Goal: Task Accomplishment & Management: Complete application form

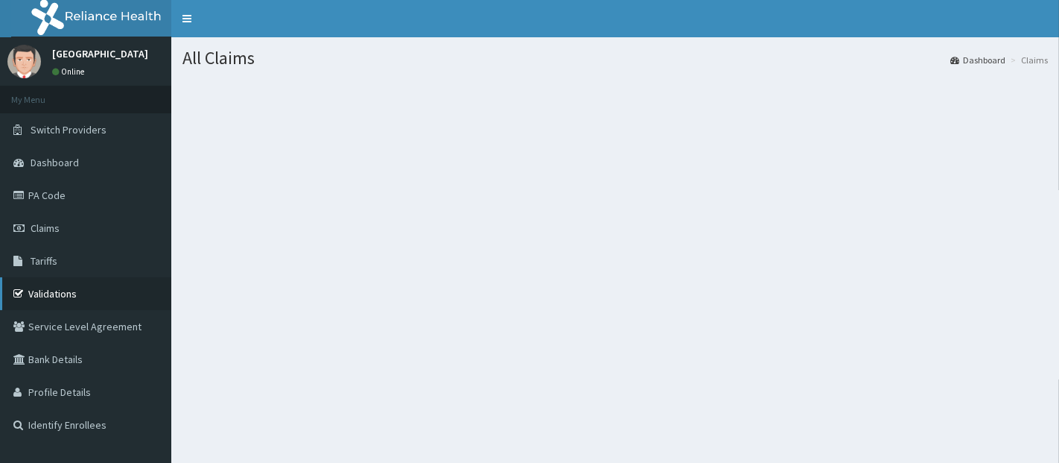
click at [90, 285] on link "Validations" at bounding box center [85, 293] width 171 height 33
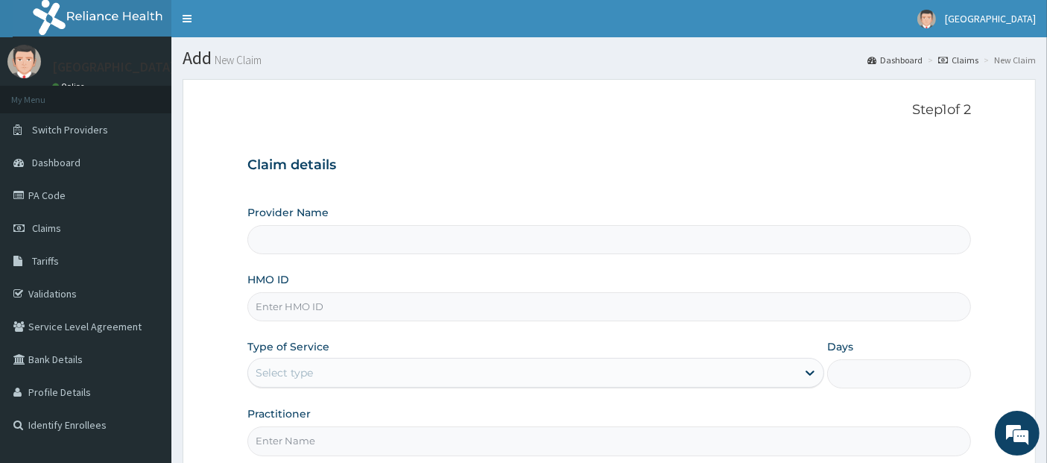
click at [522, 306] on input "HMO ID" at bounding box center [609, 306] width 724 height 29
click at [104, 204] on link "PA Code" at bounding box center [85, 195] width 171 height 33
click at [19, 190] on icon at bounding box center [20, 195] width 15 height 10
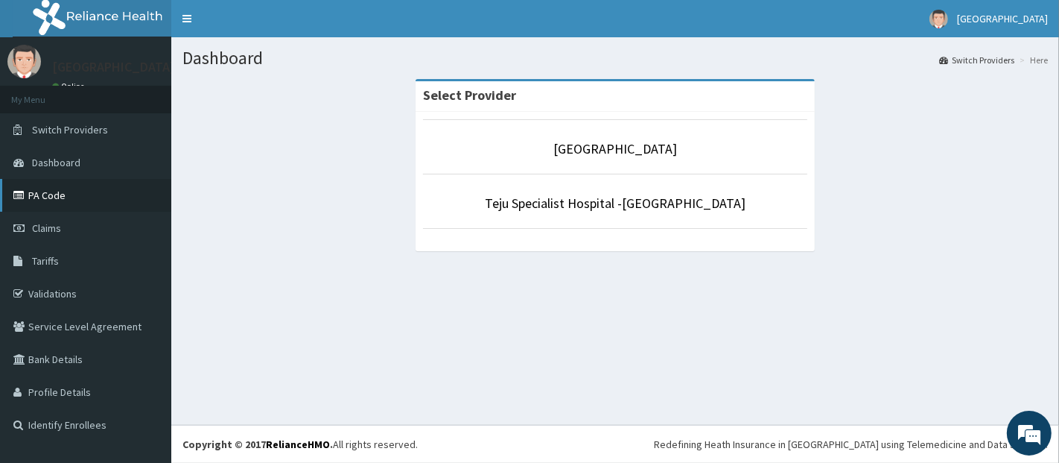
click at [48, 200] on link "PA Code" at bounding box center [85, 195] width 171 height 33
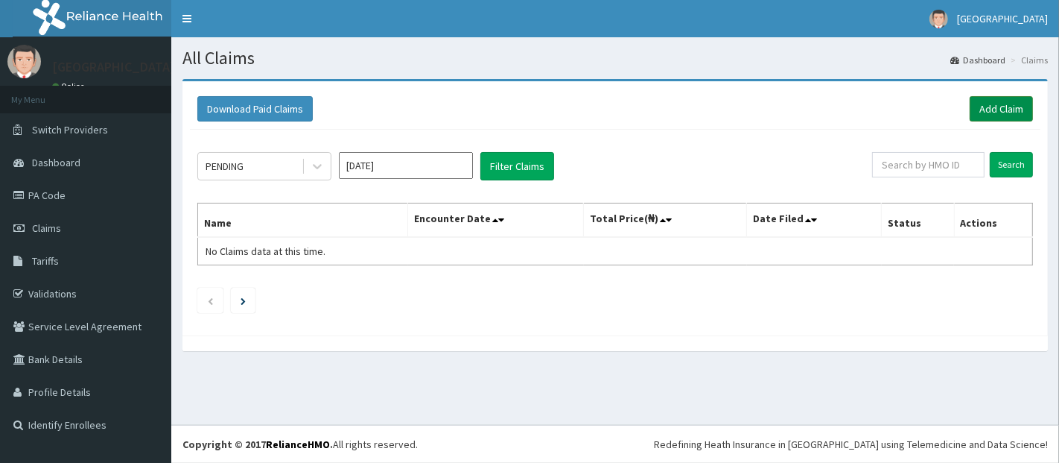
click at [1004, 101] on link "Add Claim" at bounding box center [1001, 108] width 63 height 25
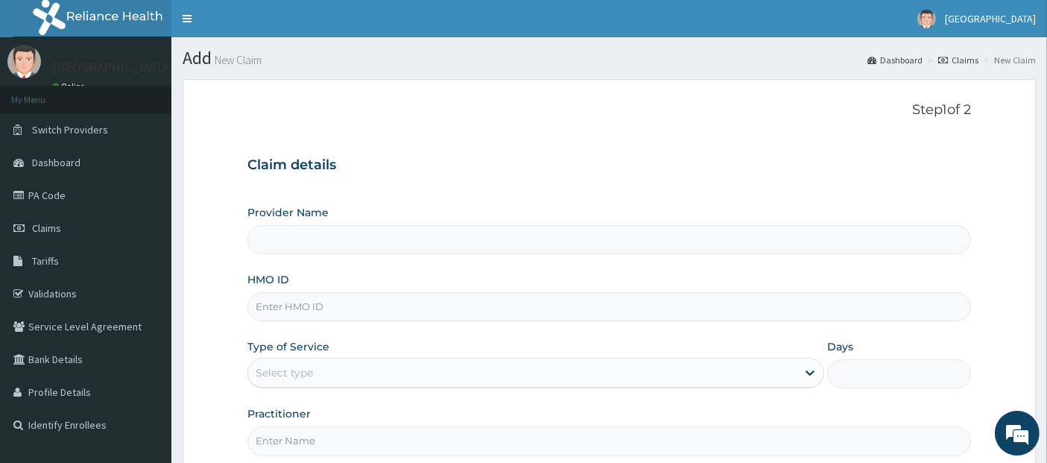
click at [712, 305] on input "HMO ID" at bounding box center [609, 306] width 724 height 29
type input "Teju Specialist Hospital"
type input "EFM/10009/A"
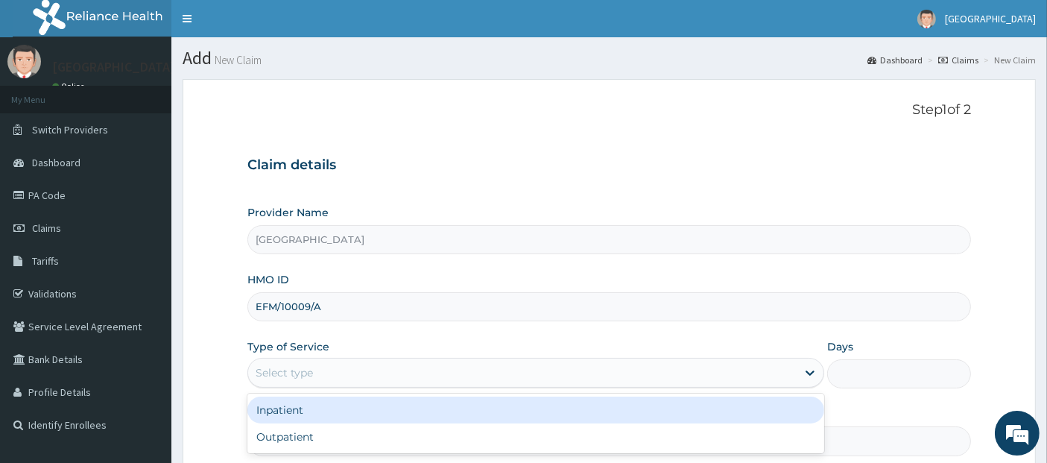
click at [723, 370] on div "Select type" at bounding box center [522, 373] width 548 height 24
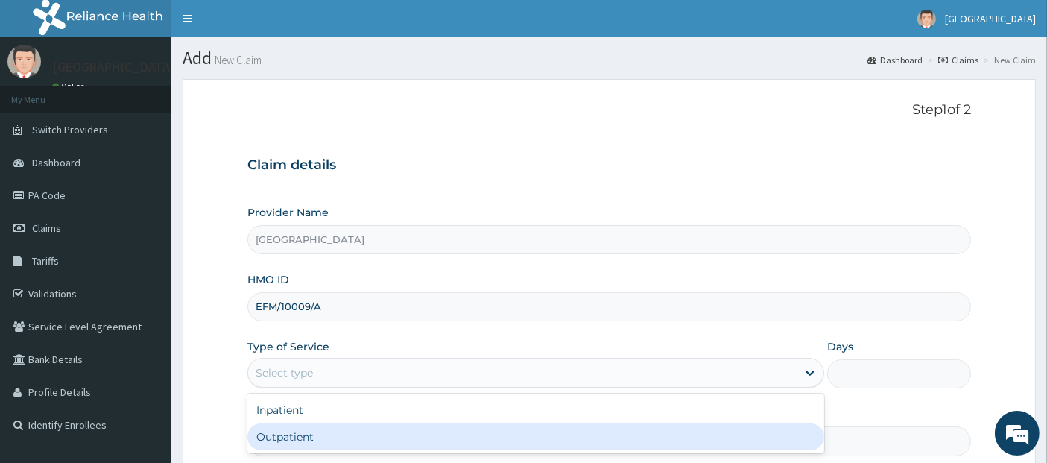
type input "1"
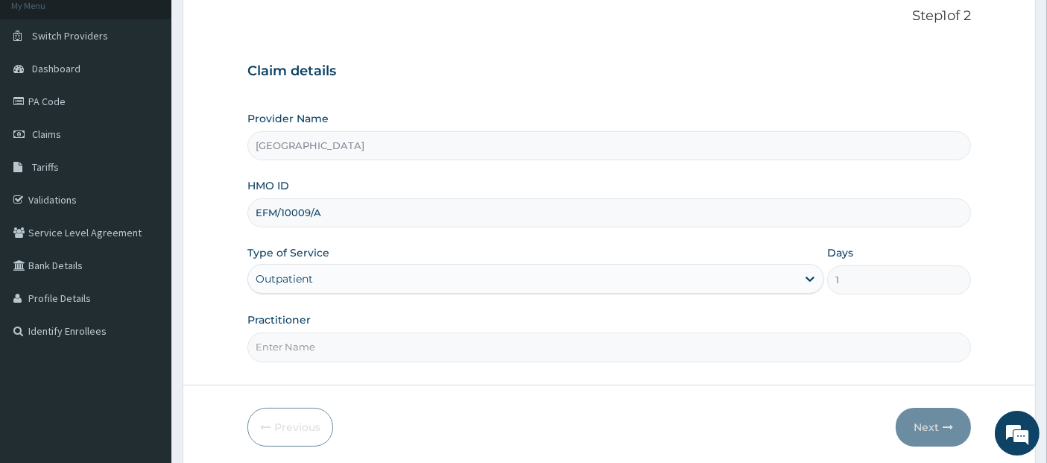
scroll to position [147, 0]
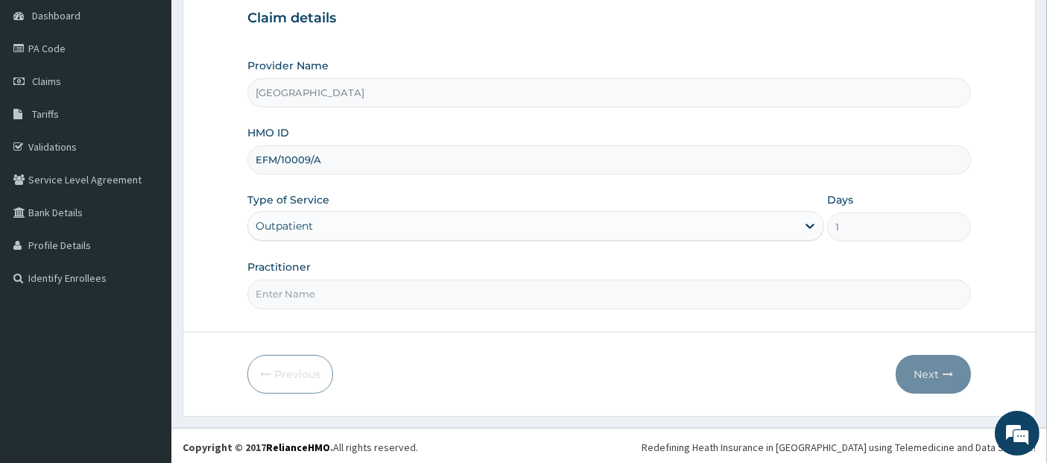
click at [732, 294] on input "Practitioner" at bounding box center [609, 293] width 724 height 29
type input "DR GODFREY"
click at [932, 369] on button "Next" at bounding box center [933, 374] width 75 height 39
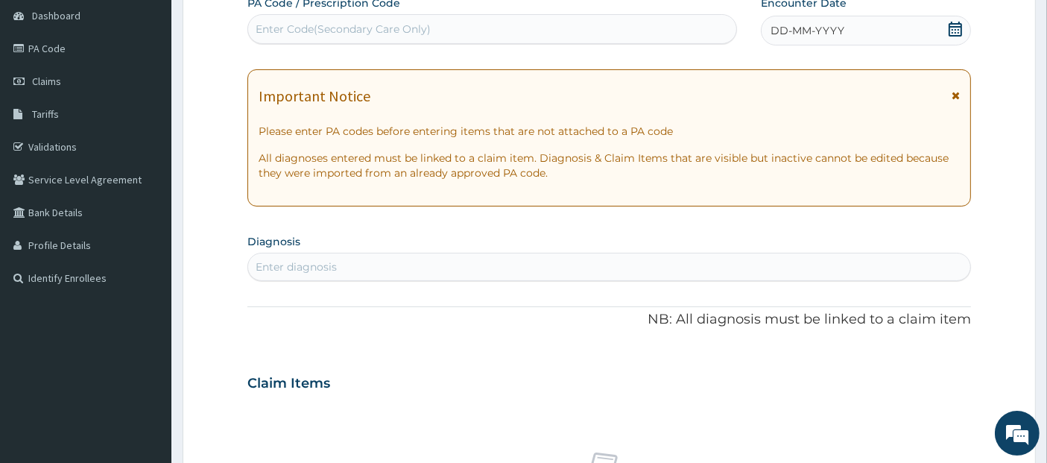
click at [954, 24] on icon at bounding box center [954, 29] width 13 height 15
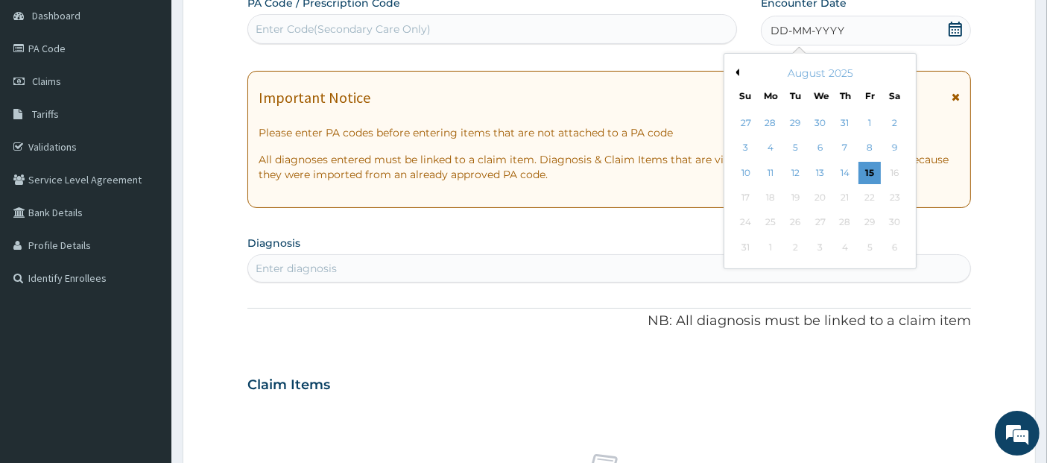
click at [738, 72] on button "Previous Month" at bounding box center [735, 72] width 7 height 7
click at [866, 218] on div "30" at bounding box center [870, 223] width 22 height 22
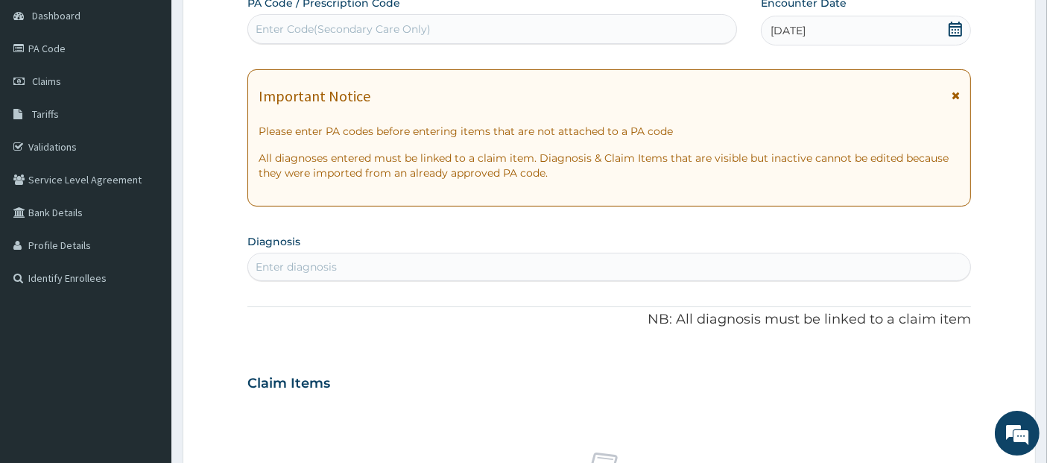
click at [831, 259] on div "Enter diagnosis" at bounding box center [609, 267] width 723 height 24
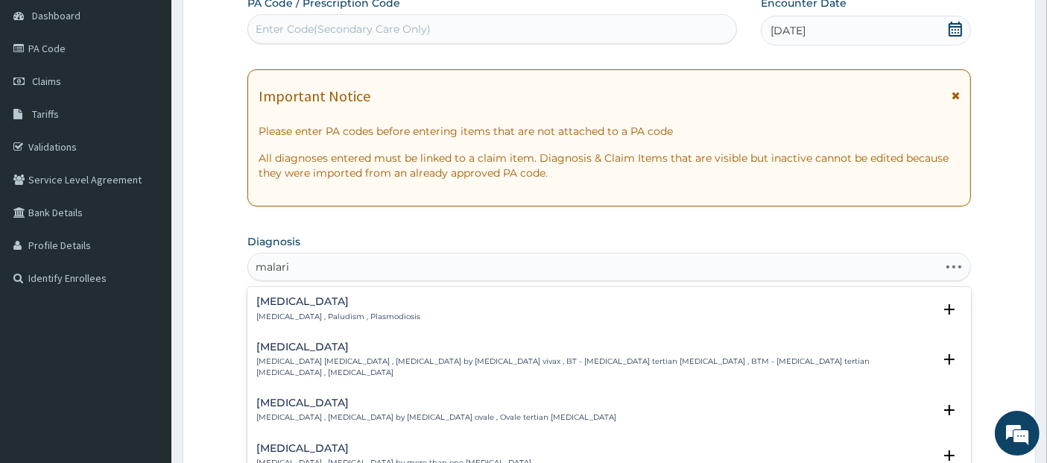
type input "malaria"
click at [739, 299] on div "Malaria Malaria , Paludism , Plasmodiosis" at bounding box center [609, 309] width 706 height 26
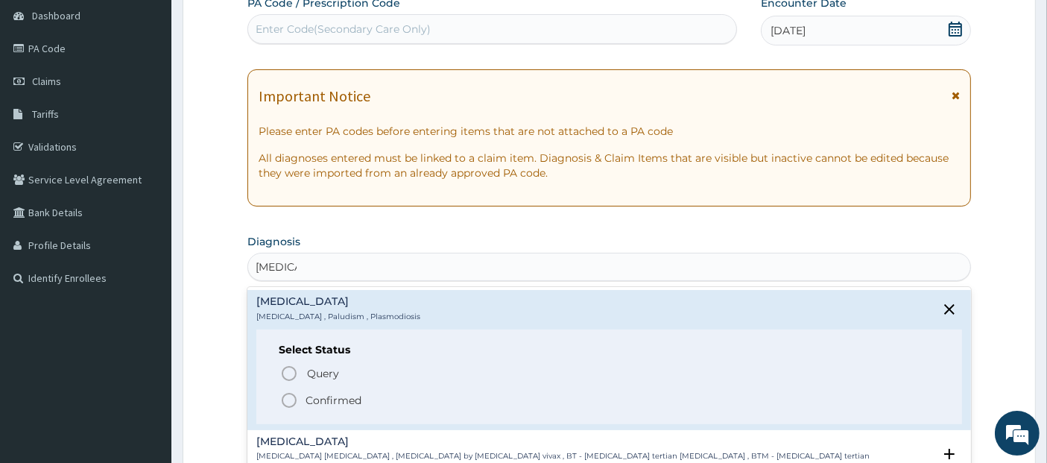
click at [677, 398] on span "Confirmed" at bounding box center [610, 400] width 660 height 18
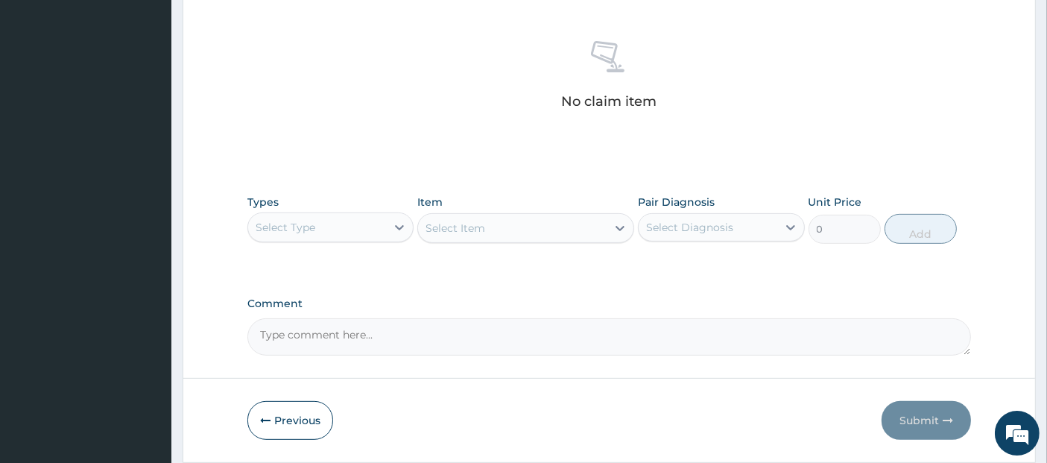
scroll to position [609, 0]
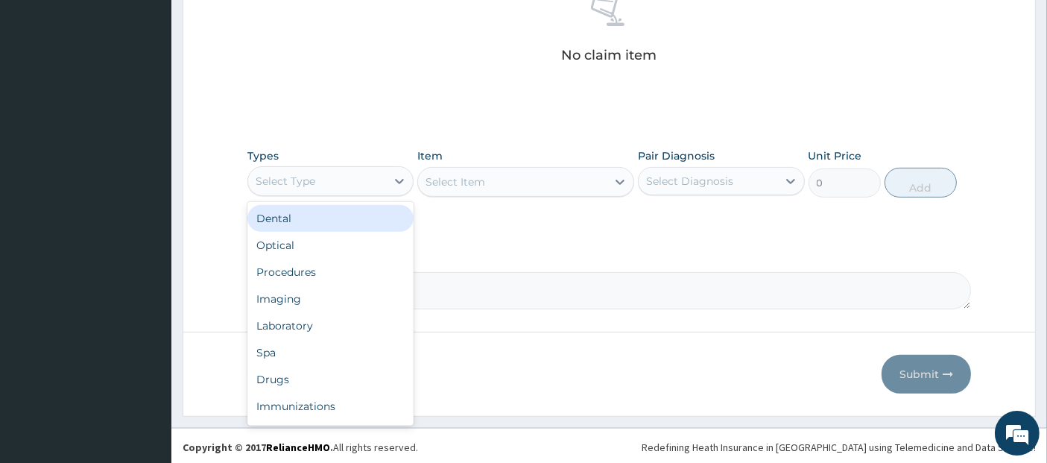
click at [367, 177] on div "Select Type" at bounding box center [317, 181] width 138 height 24
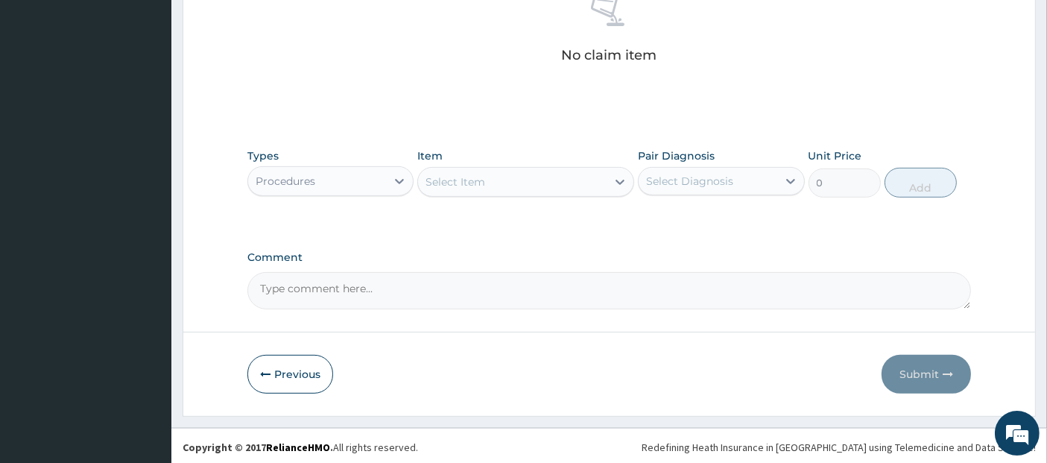
click at [513, 175] on div "Select Item" at bounding box center [512, 182] width 188 height 24
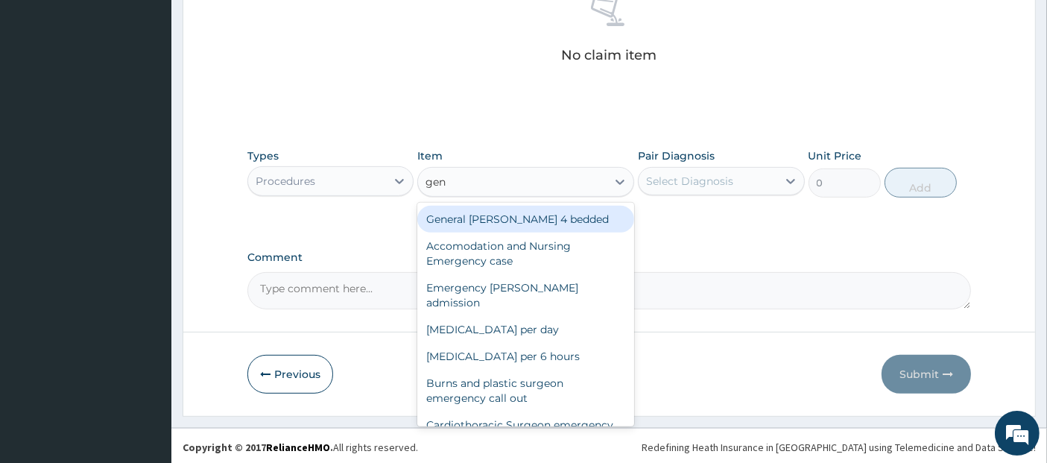
type input "gene"
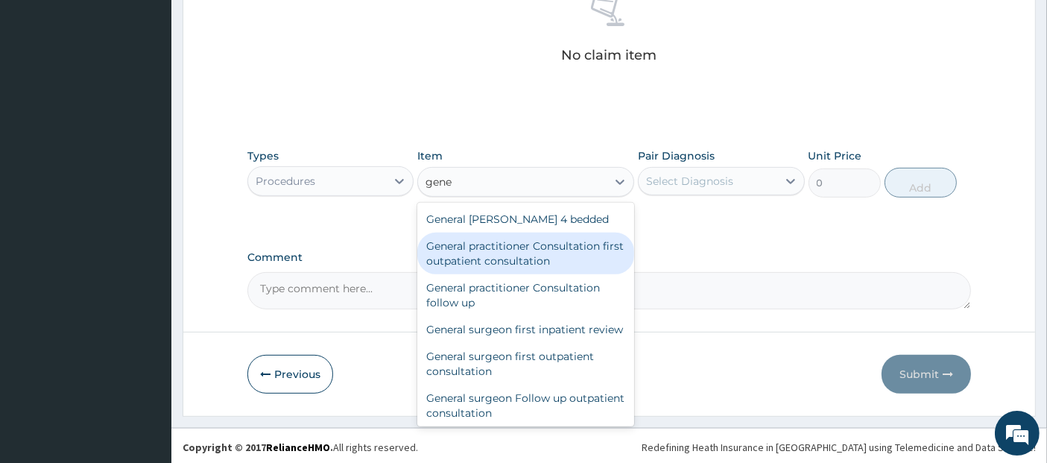
type input "3795"
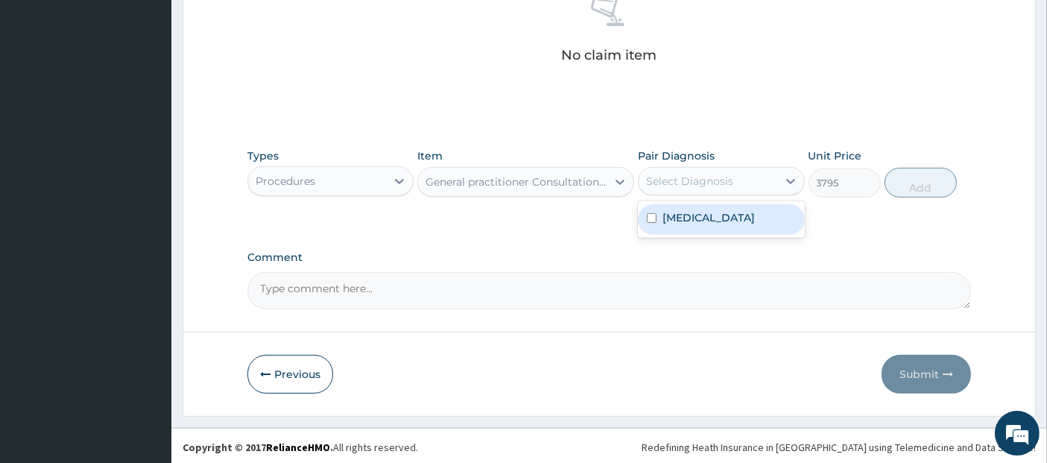
click at [749, 184] on div "Select Diagnosis" at bounding box center [707, 181] width 138 height 24
checkbox input "true"
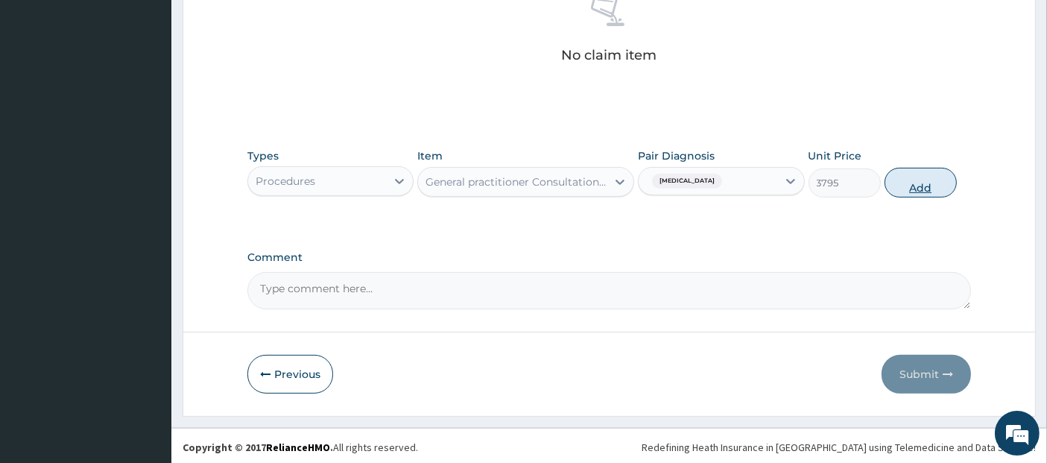
click at [900, 188] on button "Add" at bounding box center [920, 183] width 72 height 30
type input "0"
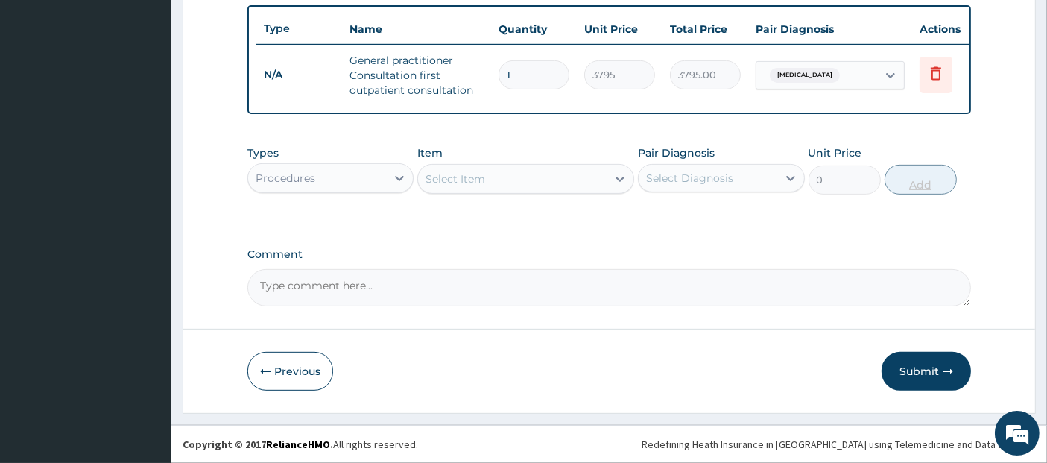
scroll to position [557, 0]
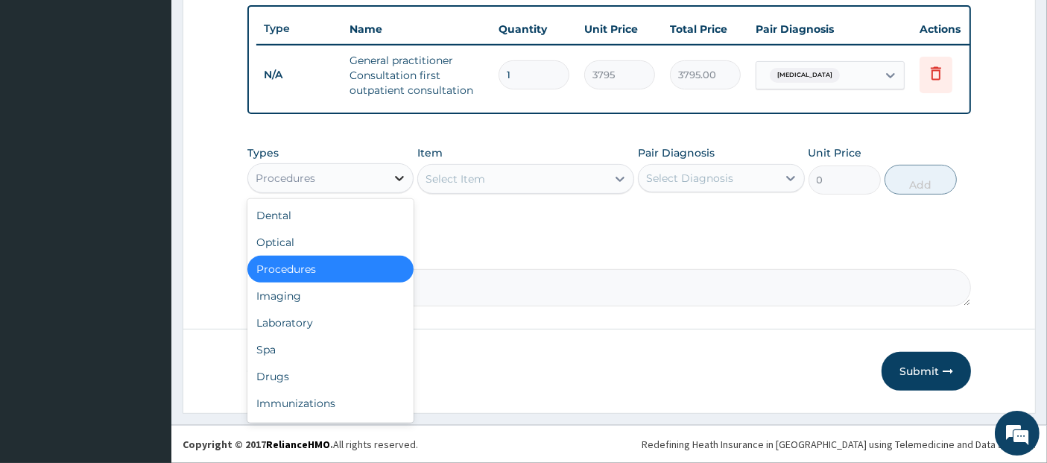
click at [389, 184] on div at bounding box center [399, 178] width 27 height 27
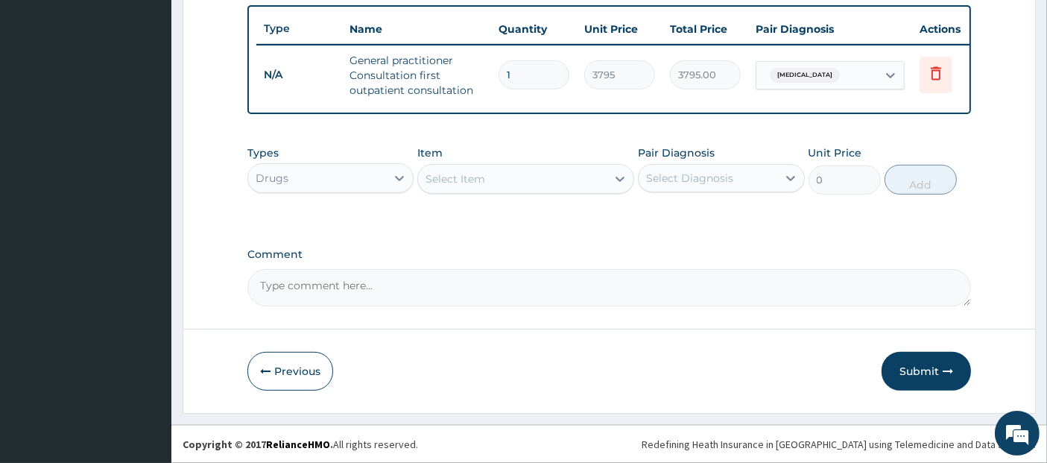
click at [542, 173] on div "Select Item" at bounding box center [512, 179] width 188 height 24
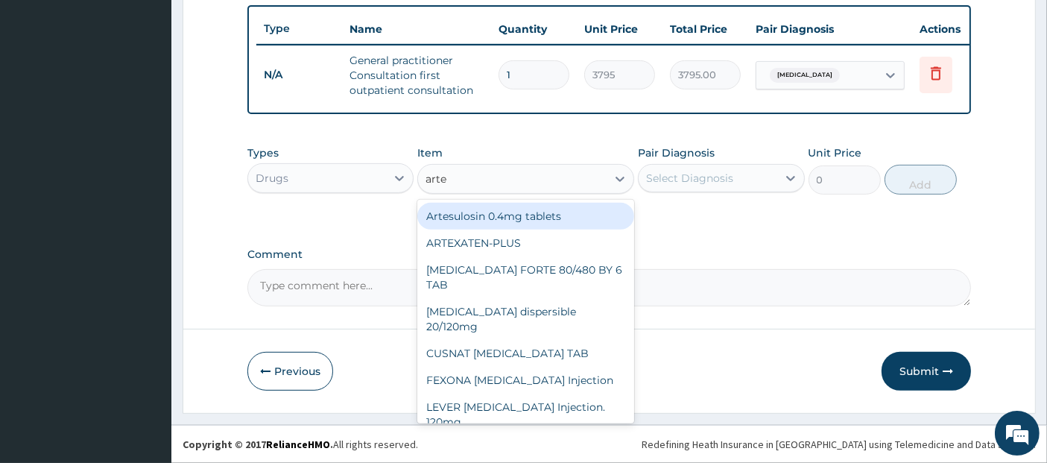
type input "artem"
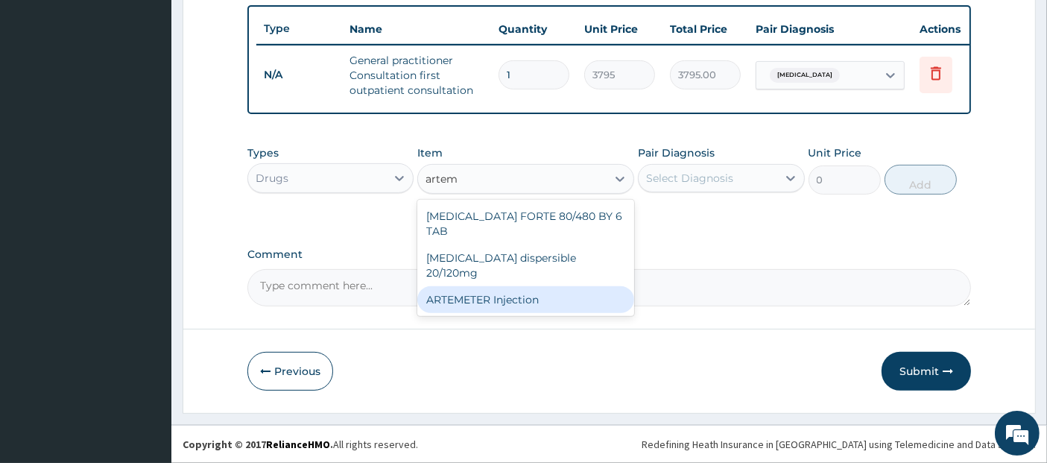
type input "1012"
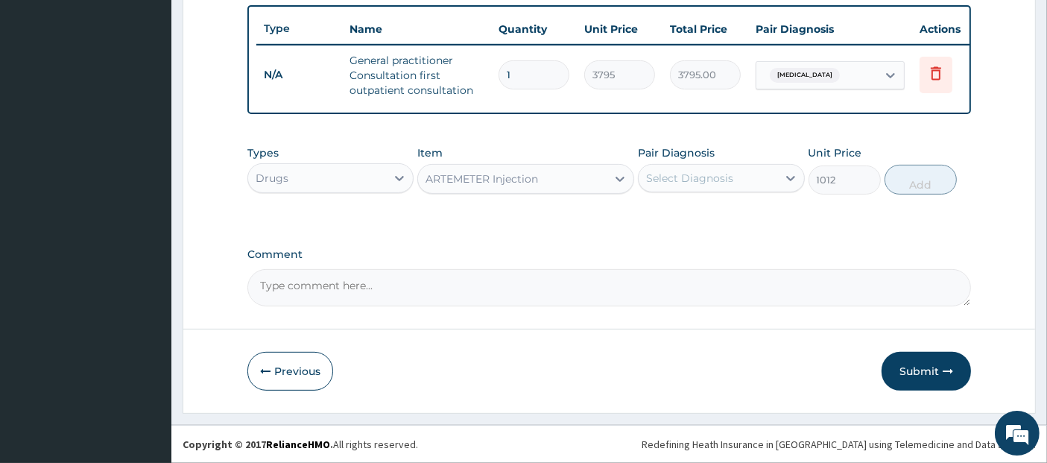
click at [721, 180] on div "Select Diagnosis" at bounding box center [689, 178] width 87 height 15
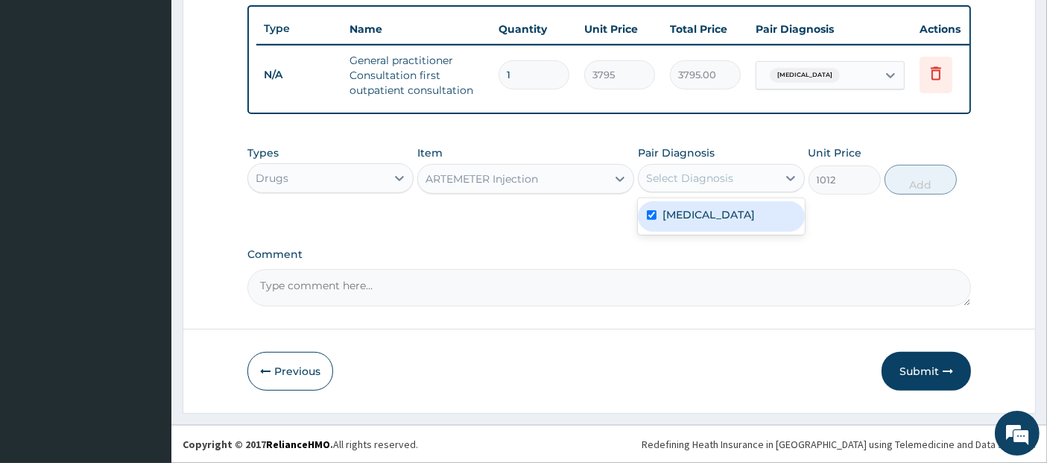
checkbox input "true"
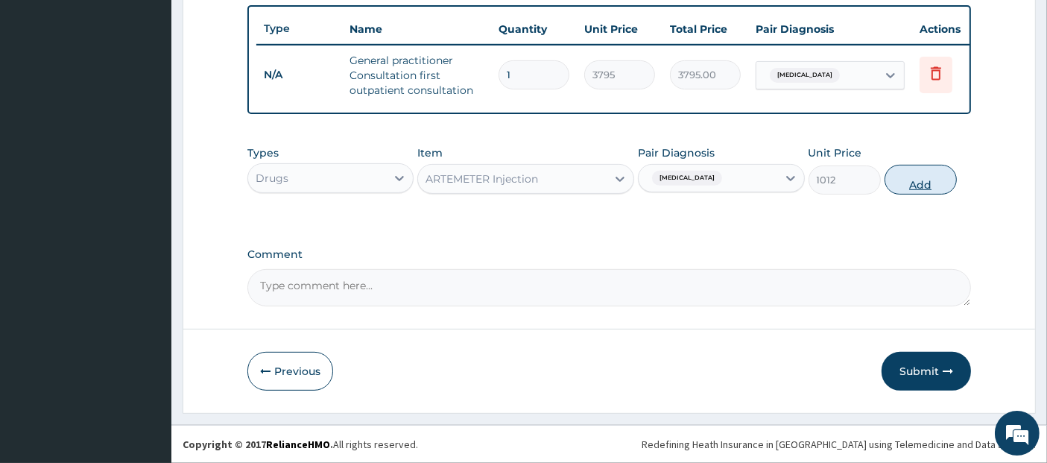
click at [910, 181] on button "Add" at bounding box center [920, 180] width 72 height 30
type input "0"
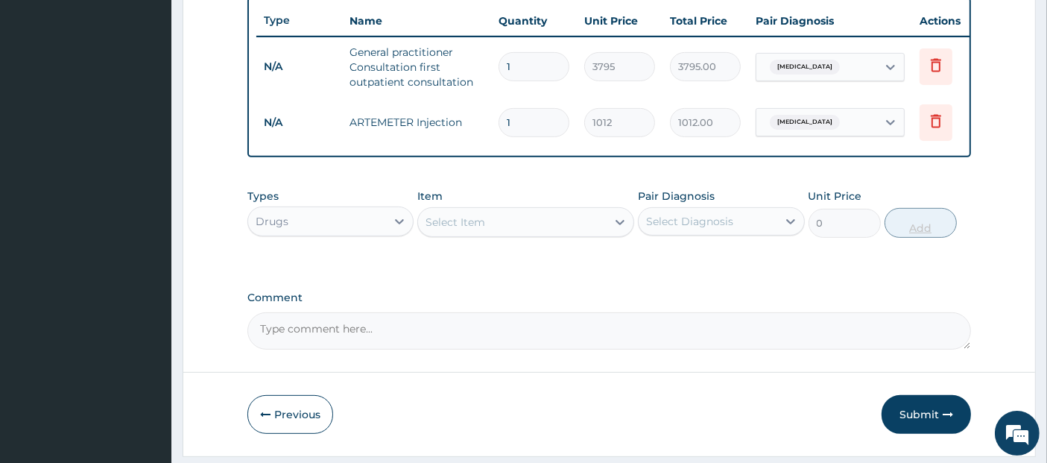
type input "2"
type input "2024.00"
type input "3"
type input "3036.00"
click at [545, 222] on div "Select Item" at bounding box center [512, 222] width 188 height 24
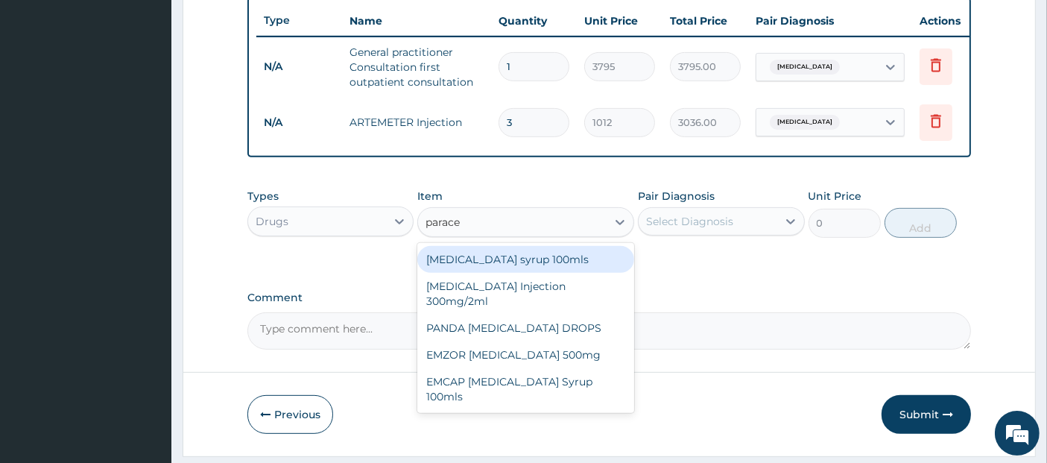
type input "paracet"
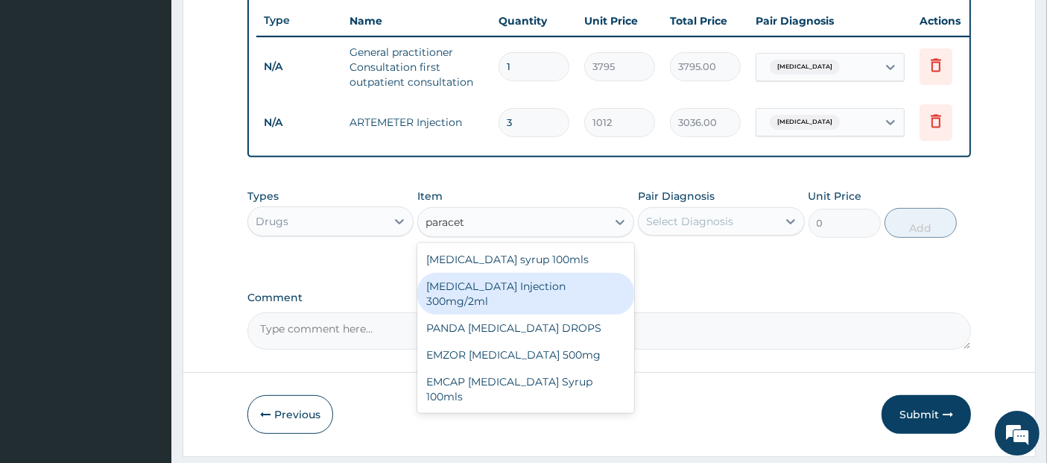
click at [568, 302] on div "PARACETAMOL Injection 300mg/2ml" at bounding box center [525, 294] width 217 height 42
type input "278.3"
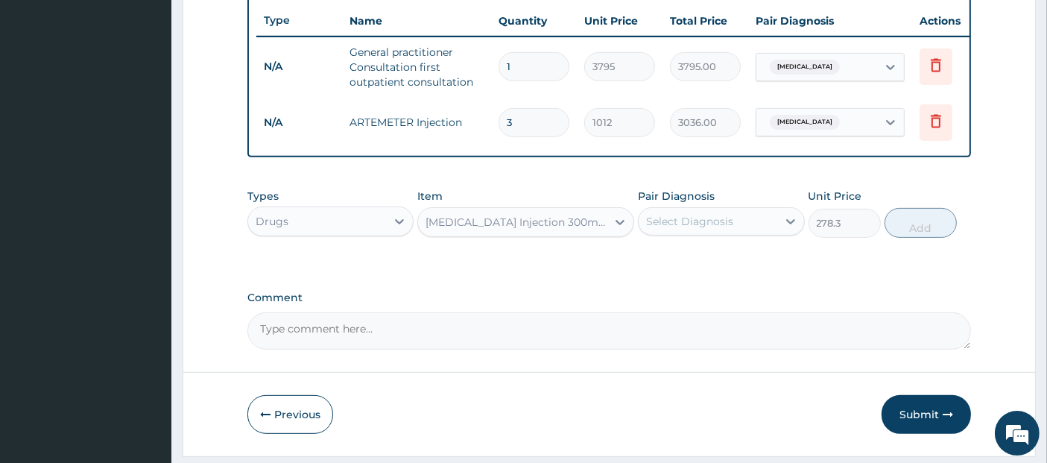
click at [738, 226] on div "Select Diagnosis" at bounding box center [707, 221] width 138 height 24
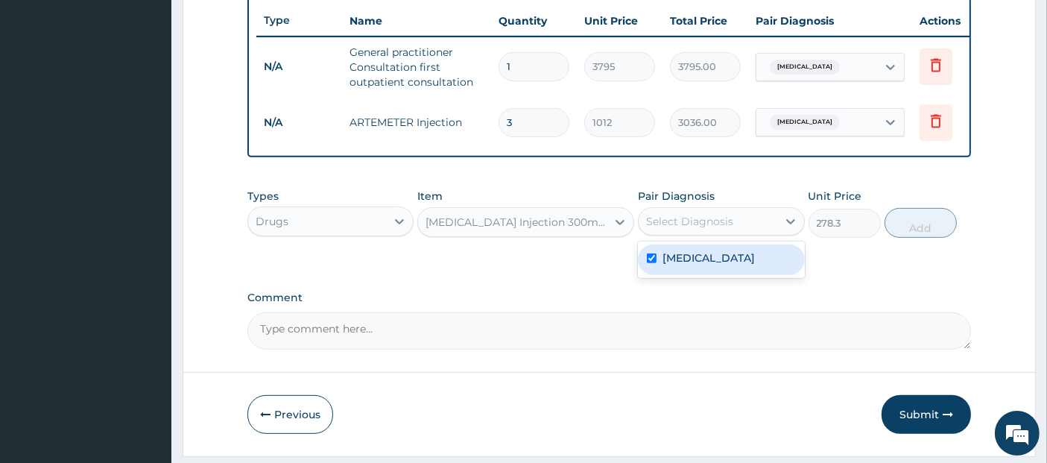
checkbox input "true"
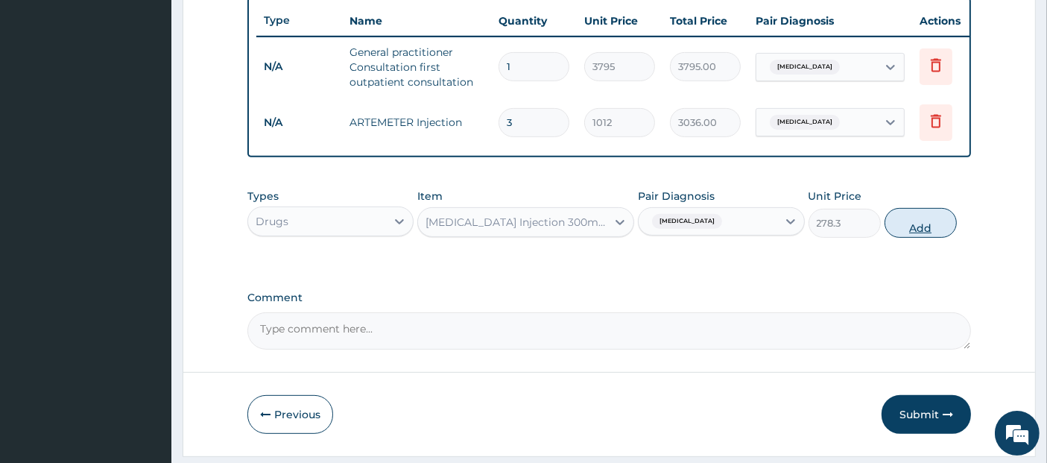
click at [938, 235] on button "Add" at bounding box center [920, 223] width 72 height 30
type input "0"
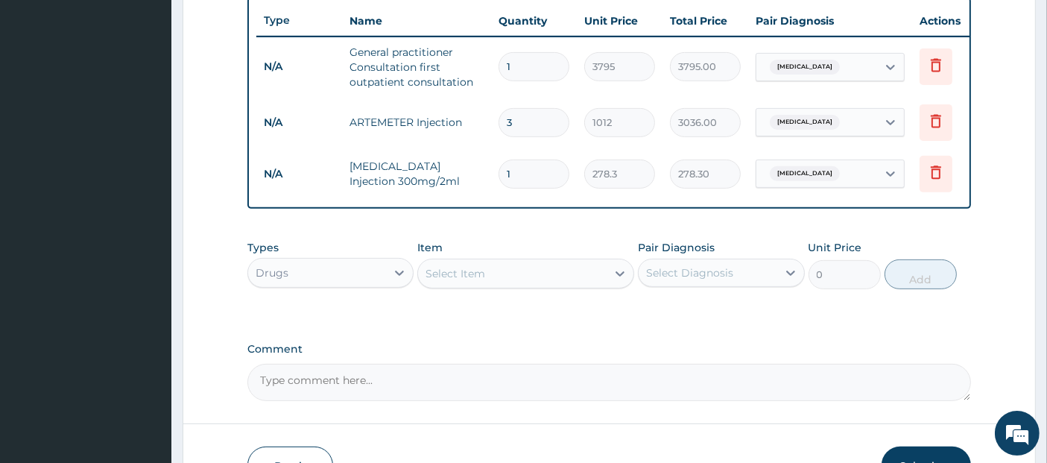
type input "2"
type input "556.60"
click at [568, 275] on div "Select Item" at bounding box center [512, 274] width 188 height 24
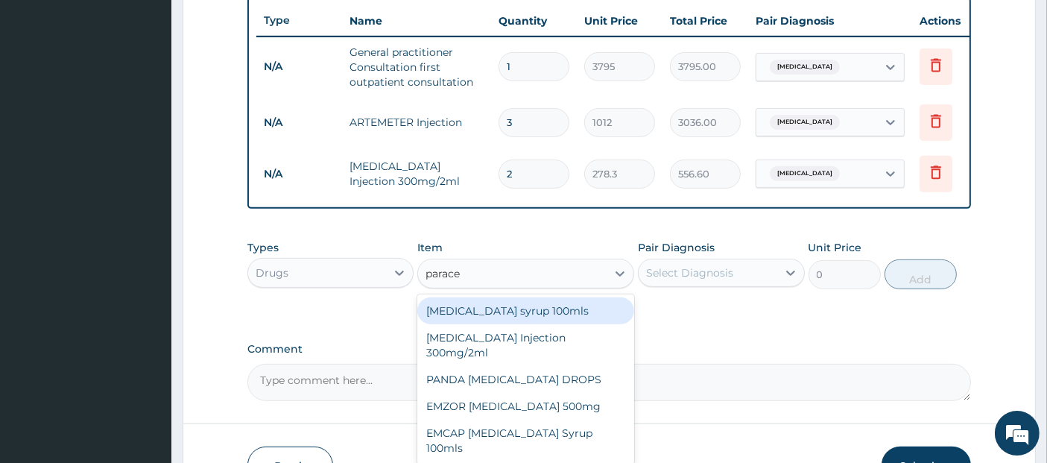
type input "paracet"
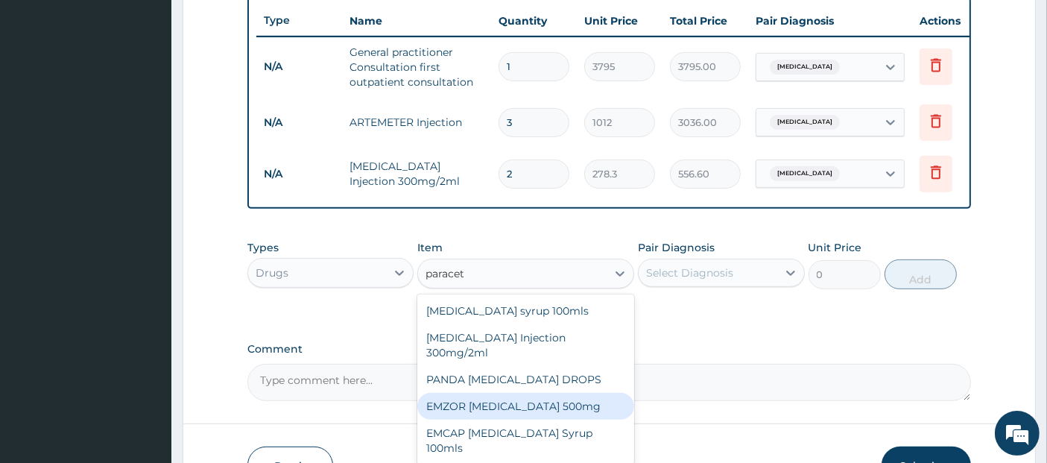
click at [573, 407] on div "EMZOR [MEDICAL_DATA] 500mg" at bounding box center [525, 406] width 217 height 27
type input "25.3"
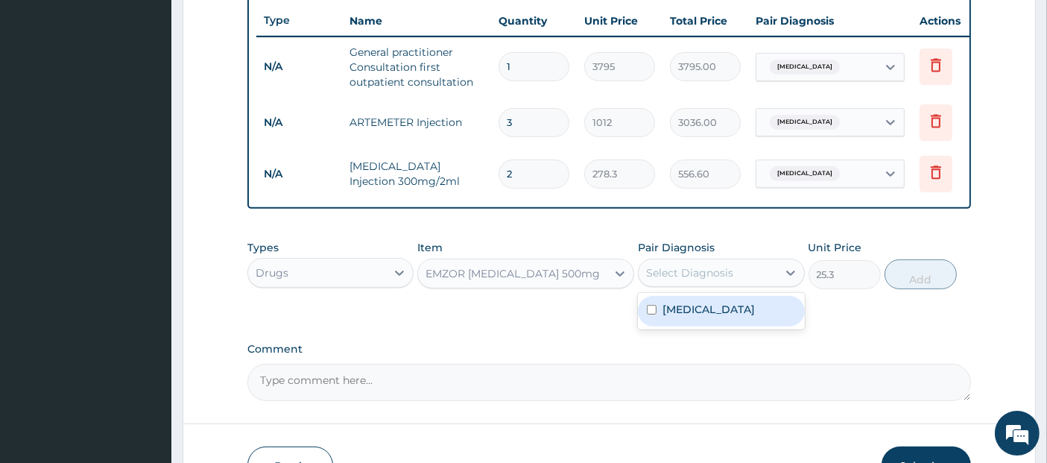
click at [722, 276] on div "Select Diagnosis" at bounding box center [689, 272] width 87 height 15
checkbox input "true"
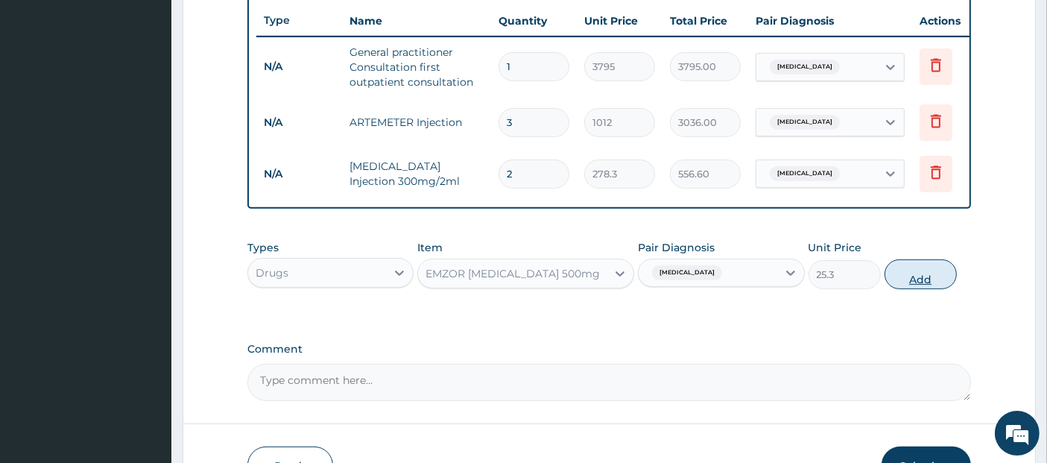
click at [941, 285] on button "Add" at bounding box center [920, 274] width 72 height 30
type input "0"
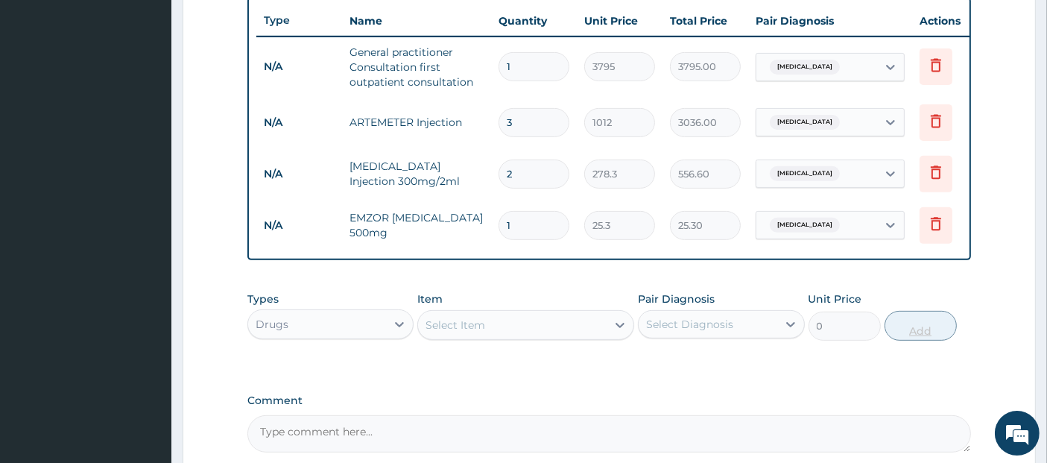
type input "18"
type input "455.40"
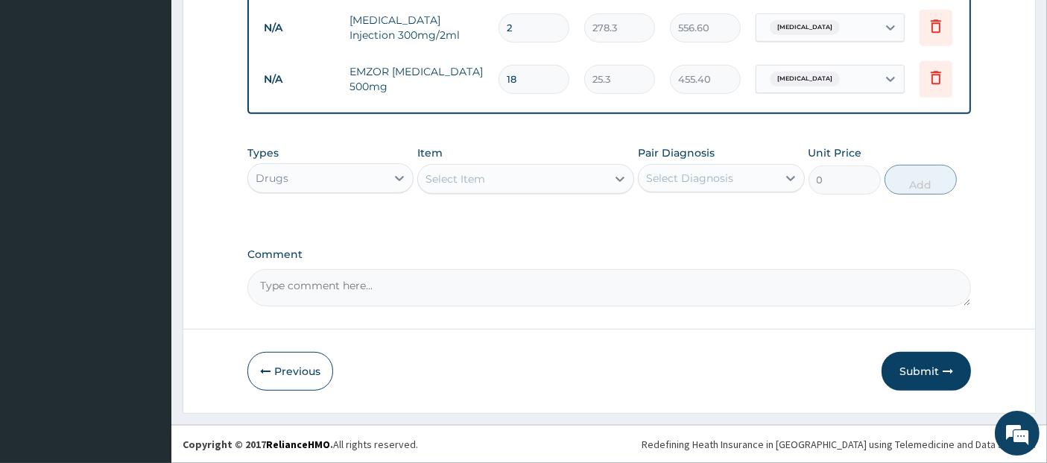
scroll to position [712, 0]
type input "18"
click at [908, 373] on button "Submit" at bounding box center [925, 371] width 89 height 39
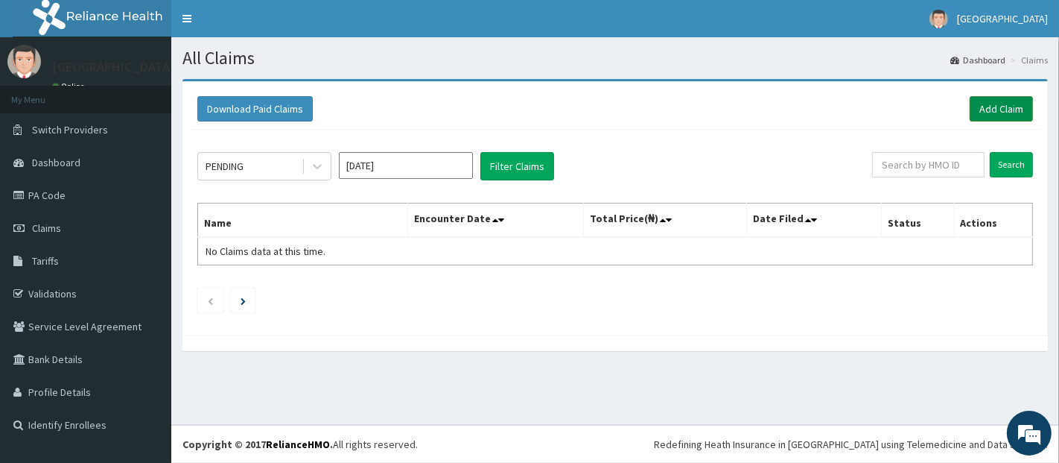
click at [1002, 101] on link "Add Claim" at bounding box center [1001, 108] width 63 height 25
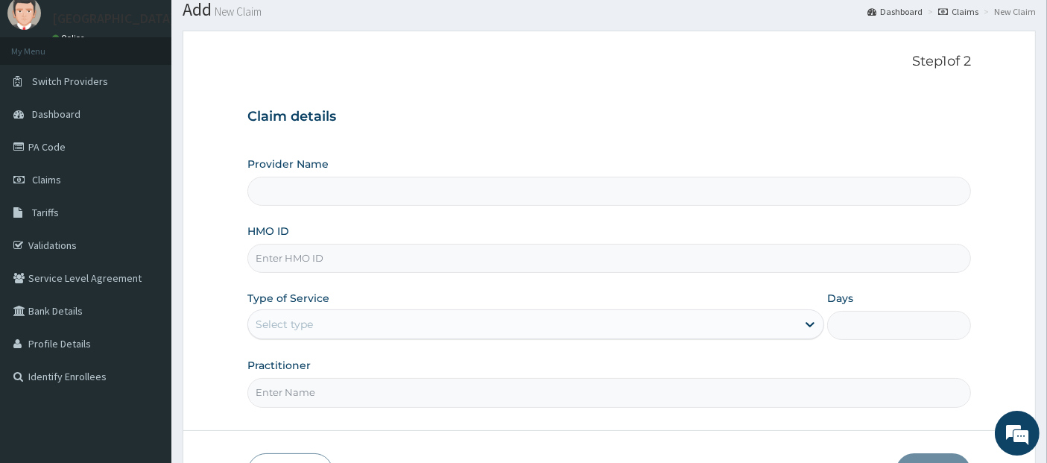
scroll to position [147, 0]
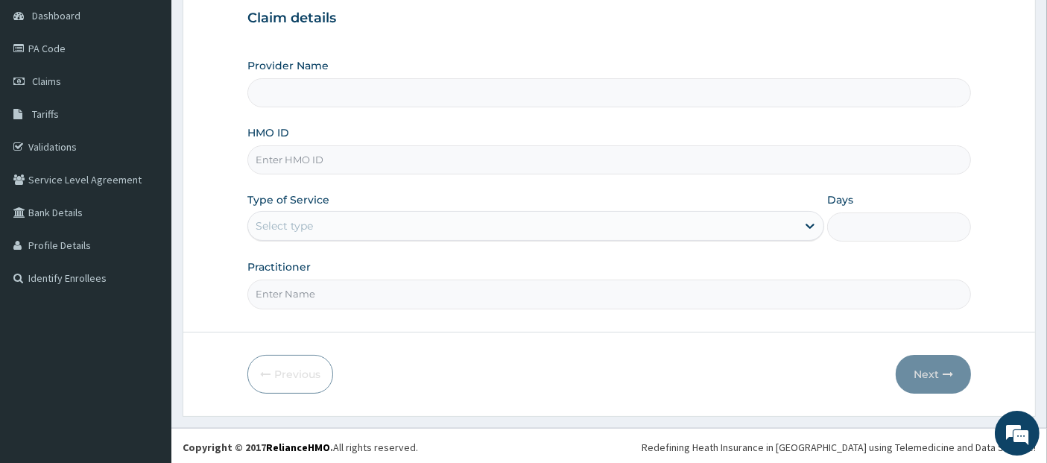
type input "Teju Specialist Hospital"
click at [615, 158] on input "HMO ID" at bounding box center [609, 159] width 724 height 29
type input "EFM/10009/A"
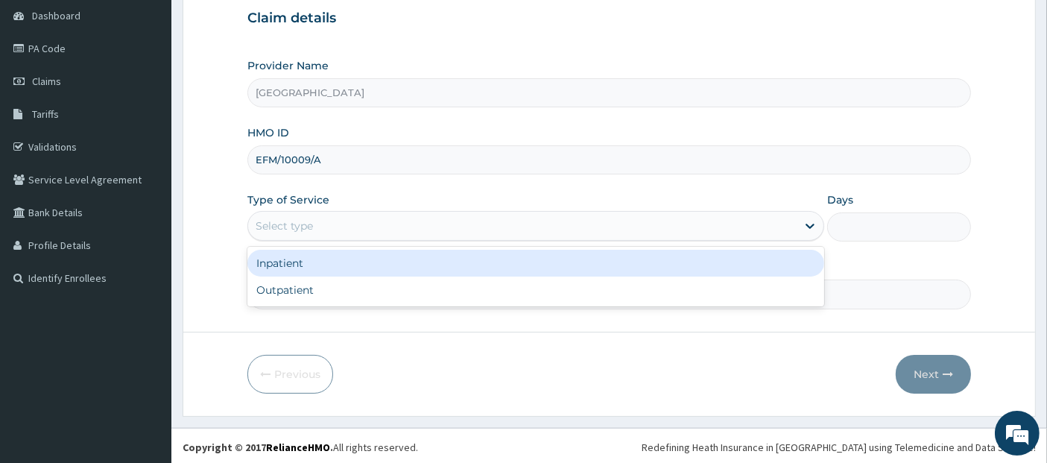
click at [743, 224] on div "Select type" at bounding box center [522, 226] width 548 height 24
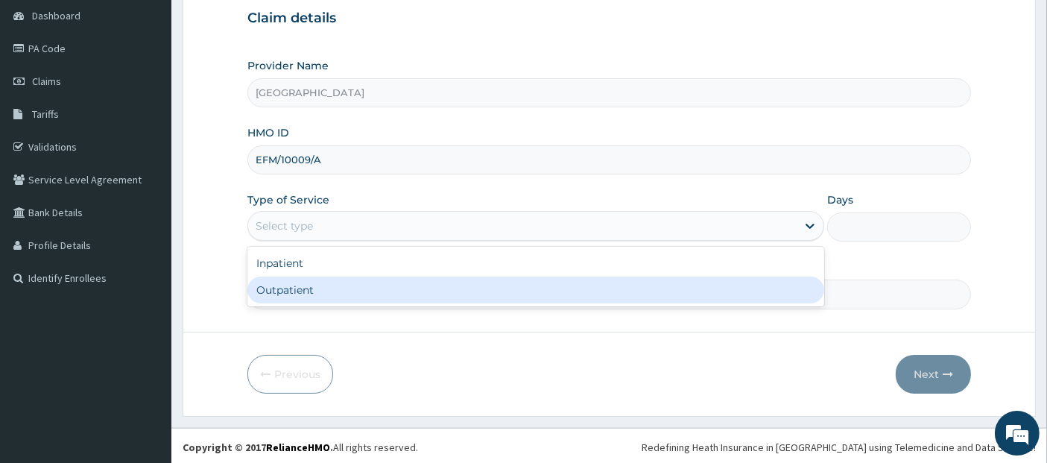
type input "1"
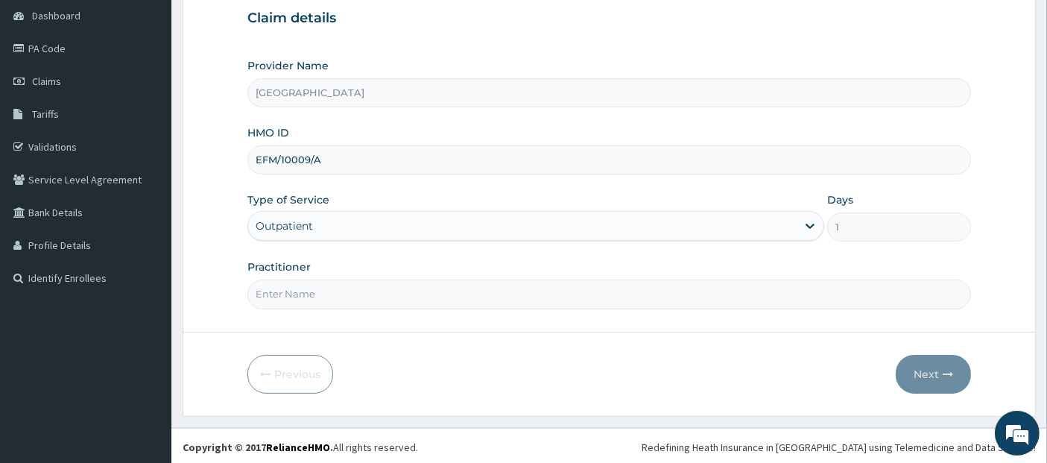
click at [767, 296] on input "Practitioner" at bounding box center [609, 293] width 724 height 29
type input "[PERSON_NAME]"
click at [937, 365] on button "Next" at bounding box center [933, 374] width 75 height 39
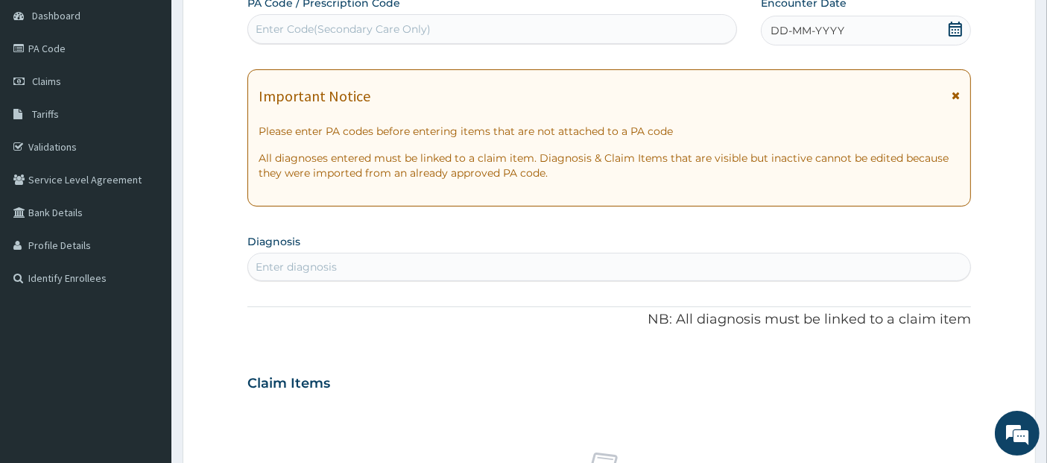
click at [954, 33] on icon at bounding box center [955, 29] width 15 height 15
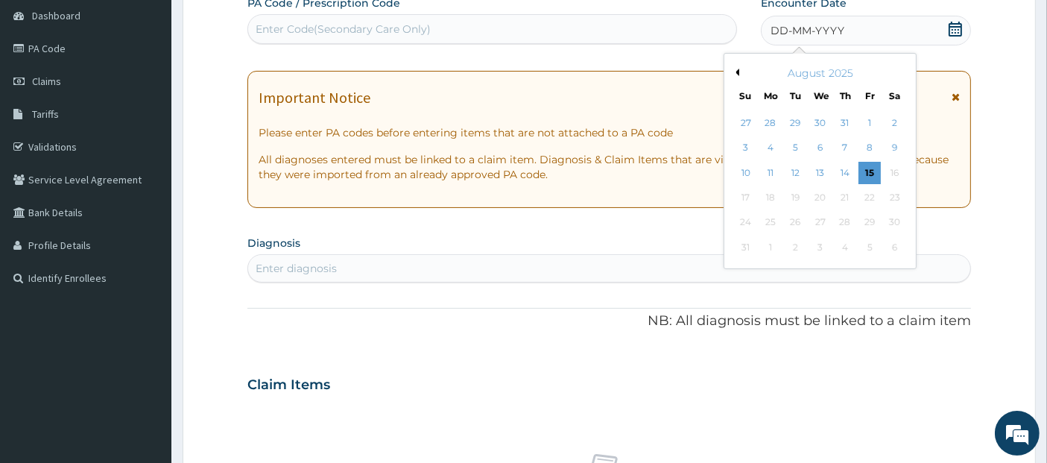
click at [736, 72] on button "Previous Month" at bounding box center [735, 72] width 7 height 7
click at [768, 189] on div "23" at bounding box center [770, 197] width 22 height 22
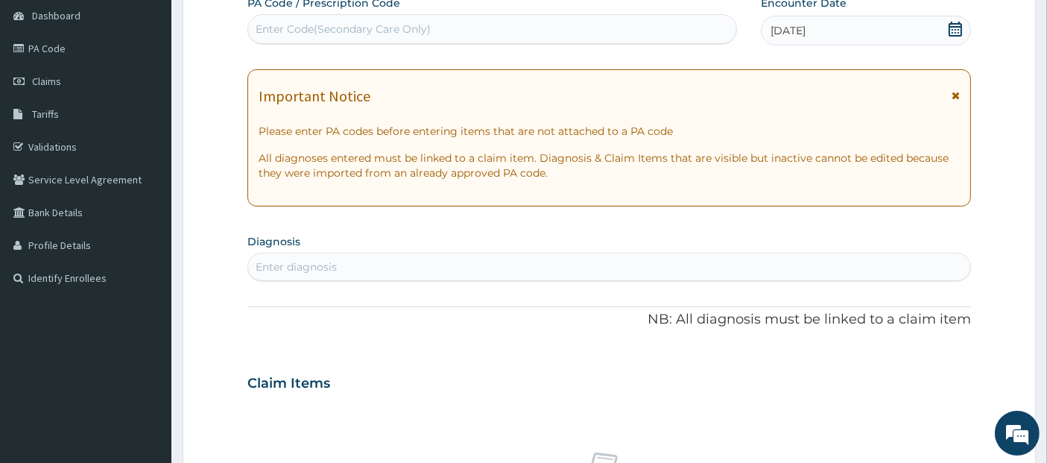
click at [757, 260] on div "Enter diagnosis" at bounding box center [609, 267] width 723 height 24
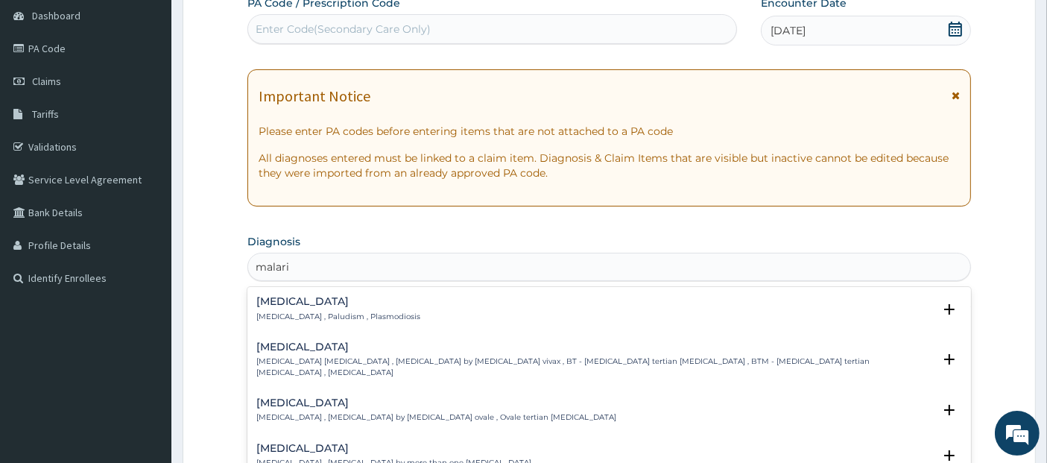
type input "[MEDICAL_DATA]"
click at [738, 301] on div "[MEDICAL_DATA] [MEDICAL_DATA] , Paludism , Plasmodiosis" at bounding box center [609, 309] width 706 height 26
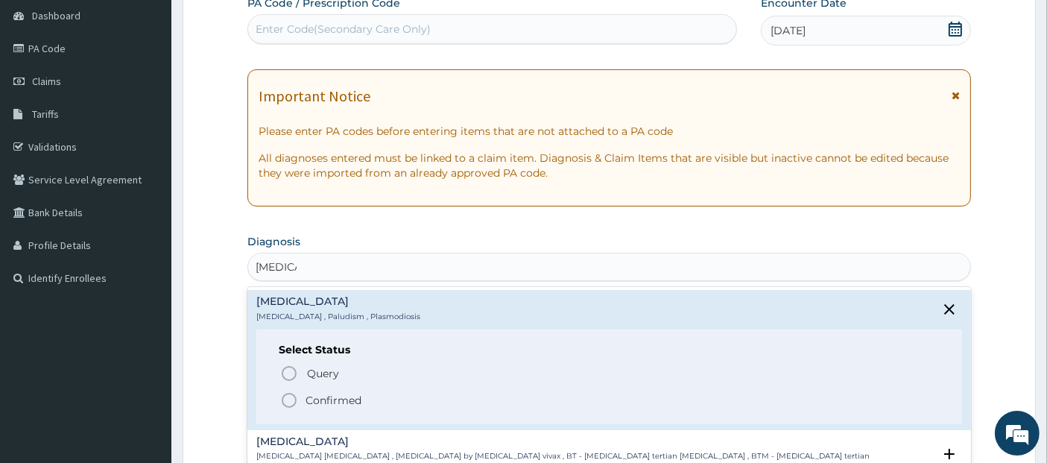
click at [656, 399] on span "Confirmed" at bounding box center [610, 400] width 660 height 18
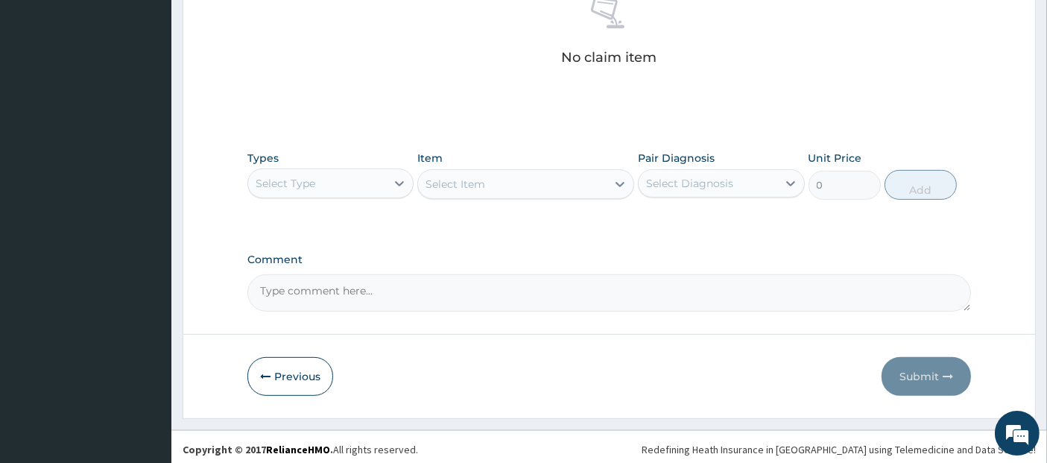
scroll to position [609, 0]
click at [320, 169] on div "Select Type" at bounding box center [317, 181] width 138 height 24
click at [512, 177] on div "Select Item" at bounding box center [512, 182] width 188 height 24
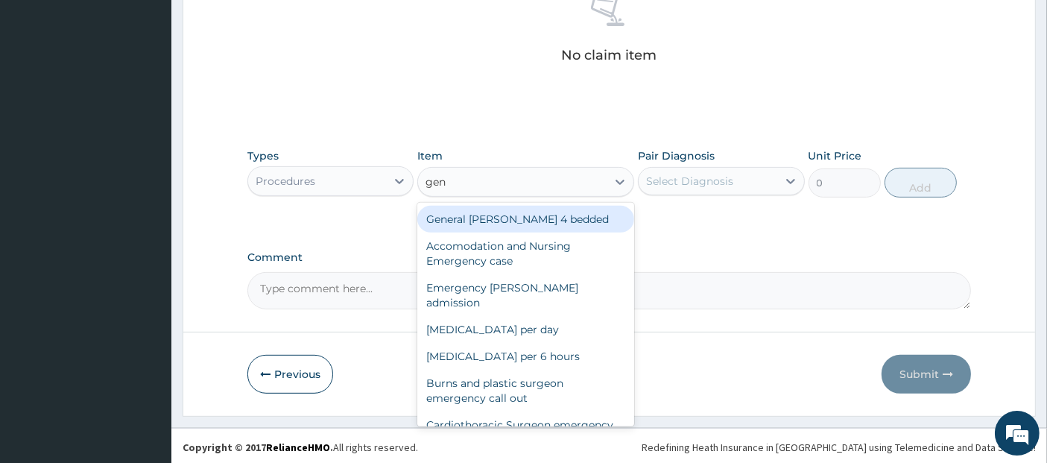
type input "gene"
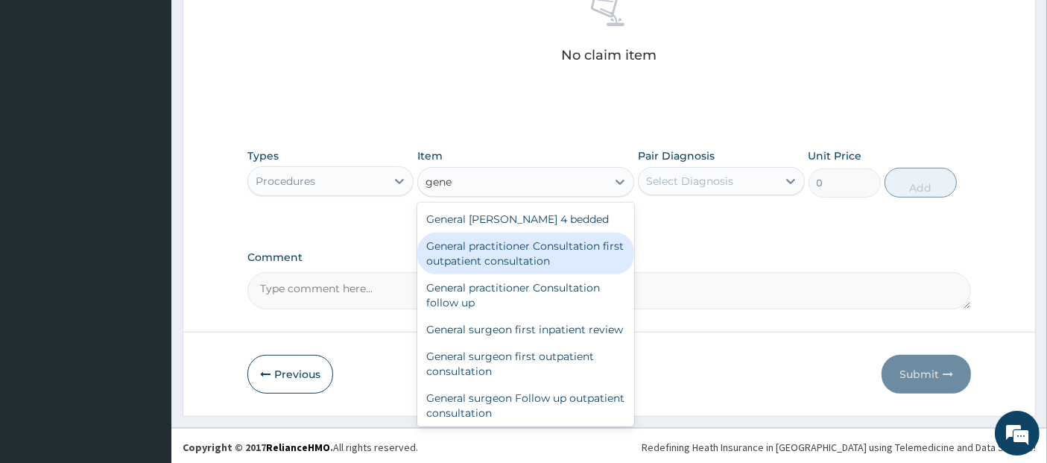
type input "3795"
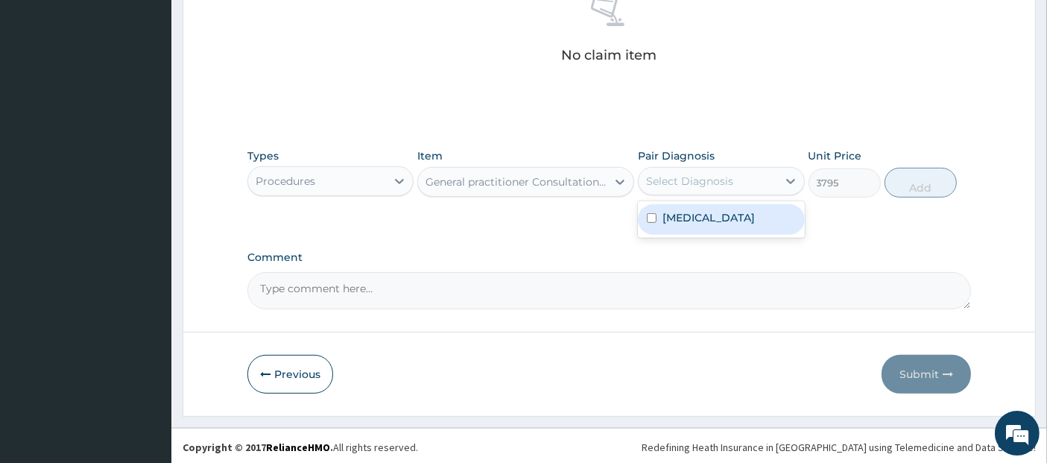
click at [694, 184] on div "Select Diagnosis" at bounding box center [689, 181] width 87 height 15
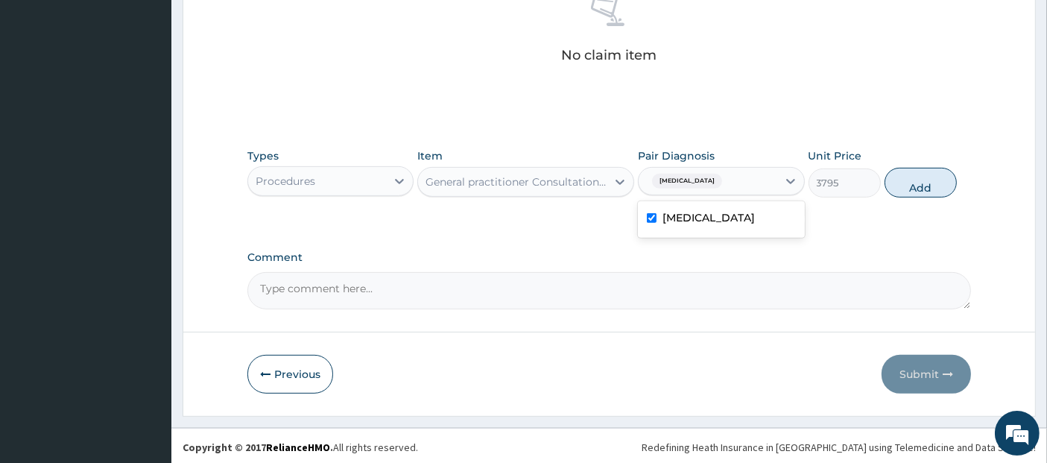
checkbox input "true"
click at [932, 177] on button "Add" at bounding box center [920, 183] width 72 height 30
type input "0"
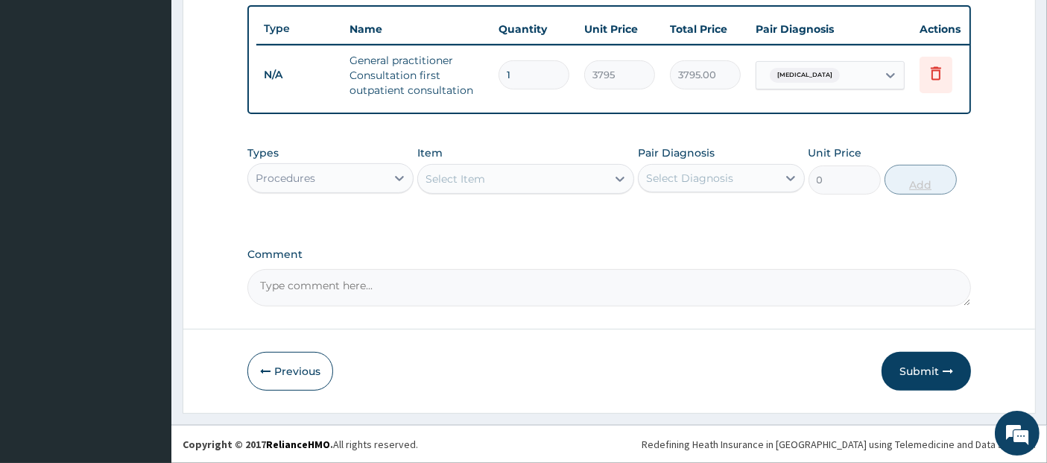
scroll to position [557, 0]
click at [368, 176] on div "Procedures" at bounding box center [317, 178] width 138 height 24
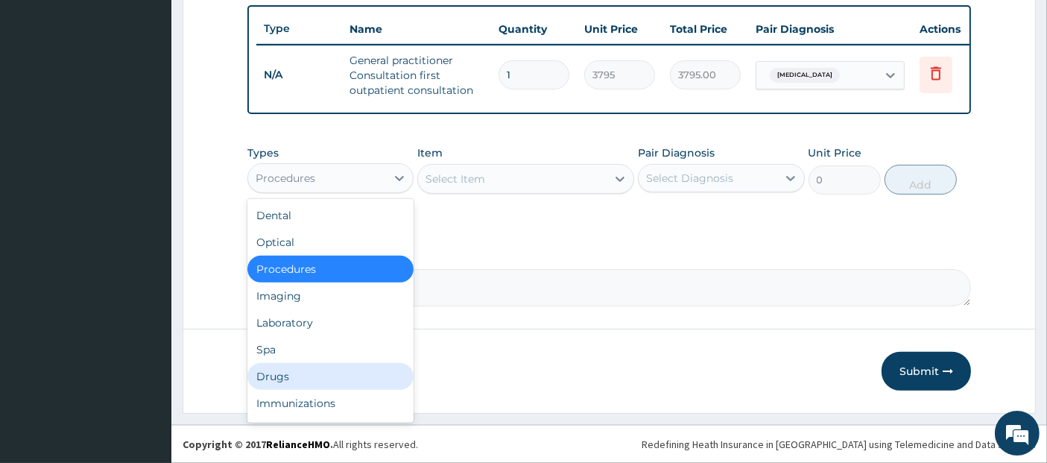
click at [329, 378] on div "Drugs" at bounding box center [330, 376] width 166 height 27
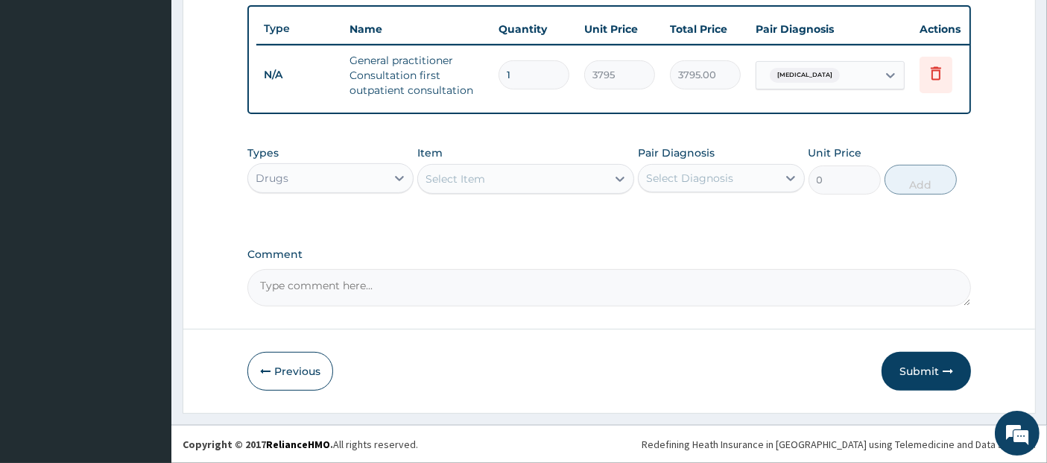
click at [504, 173] on div "Select Item" at bounding box center [512, 179] width 188 height 24
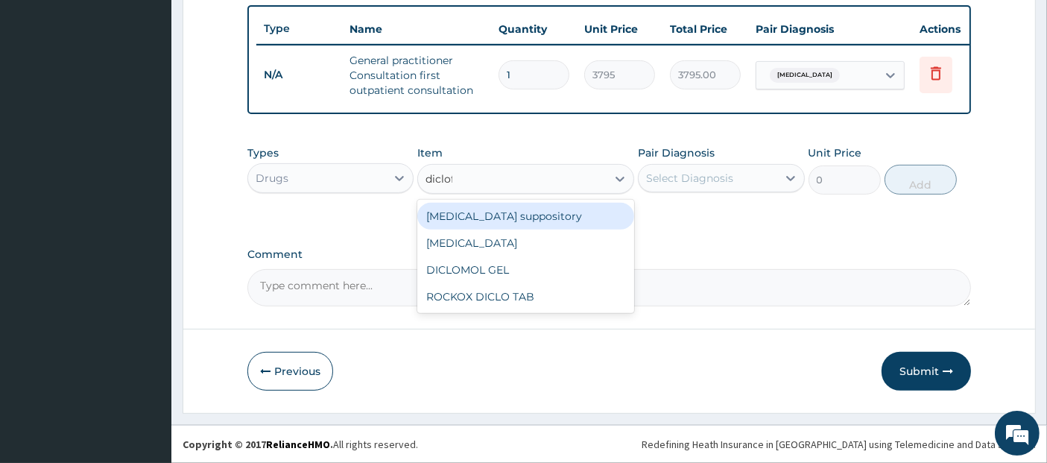
type input "diclo"
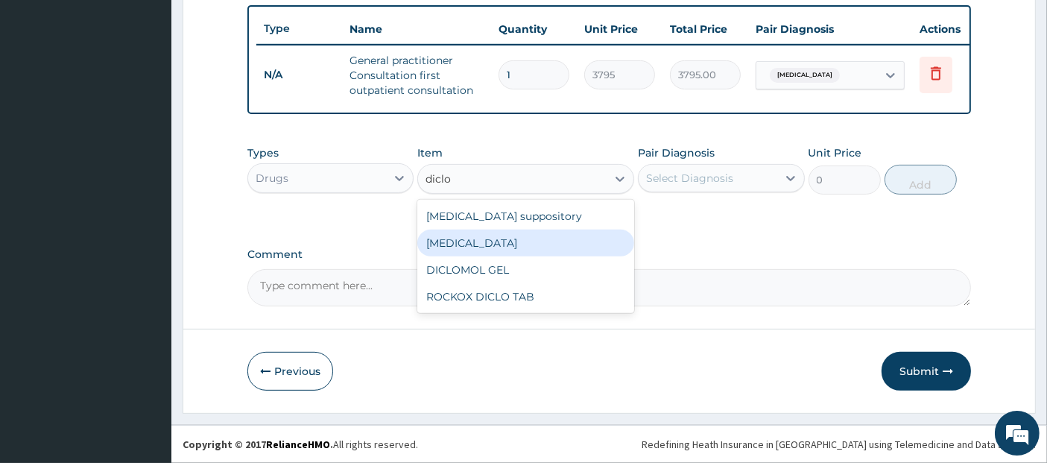
type input "632.5"
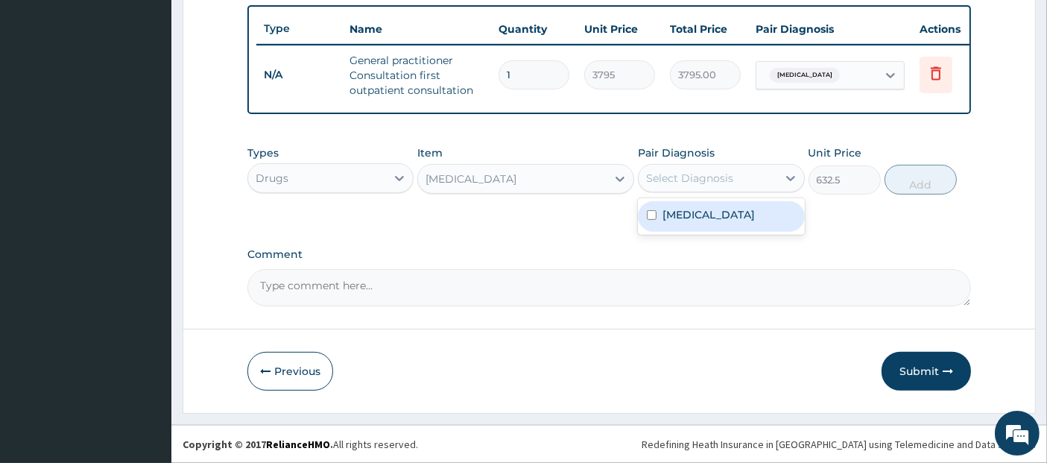
click at [700, 180] on div "Select Diagnosis" at bounding box center [689, 178] width 87 height 15
checkbox input "true"
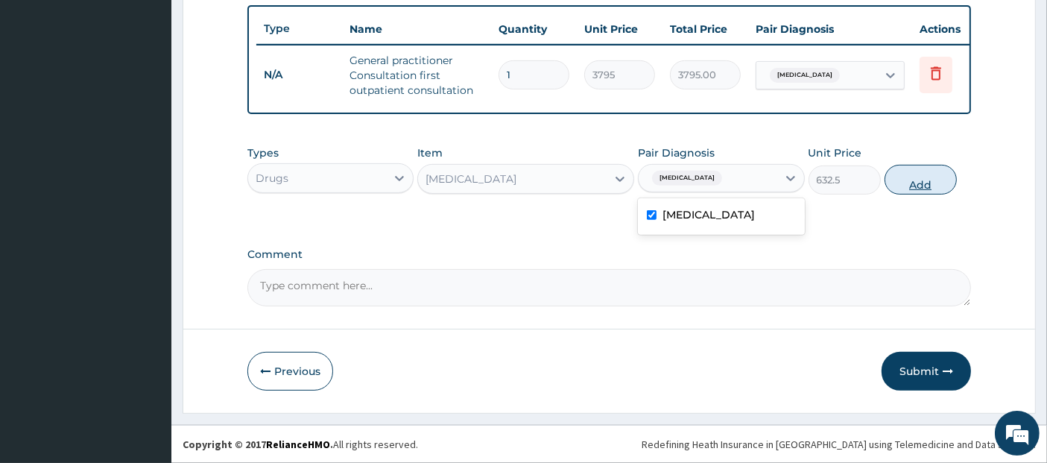
click at [910, 188] on button "Add" at bounding box center [920, 180] width 72 height 30
type input "0"
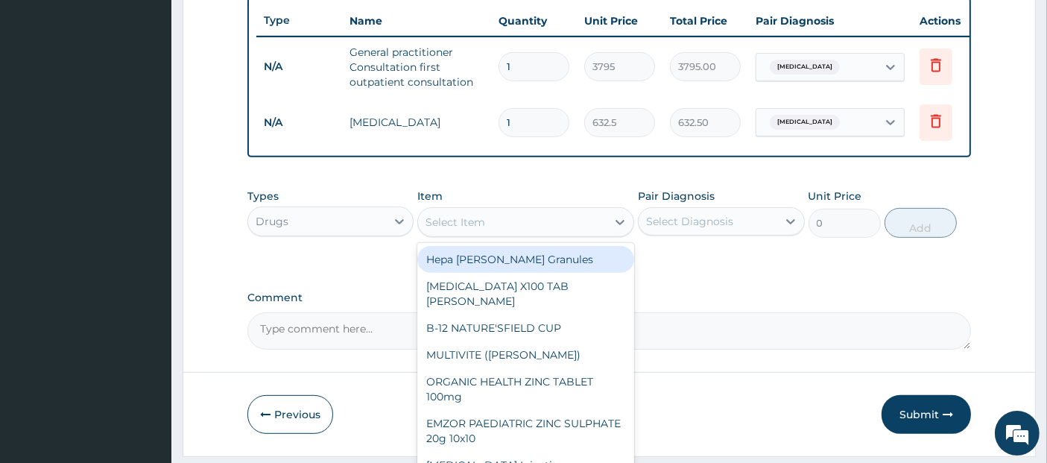
click at [538, 225] on div "Select Item" at bounding box center [512, 222] width 188 height 24
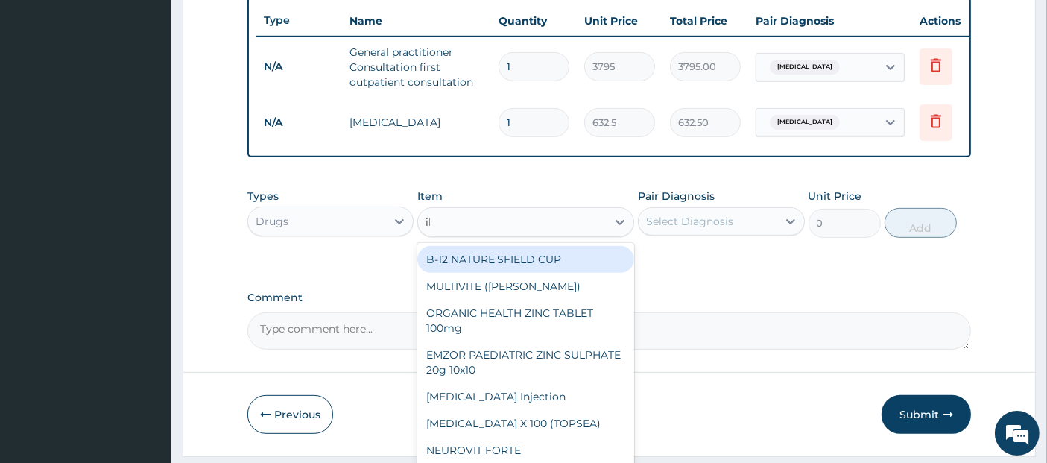
type input "ibu"
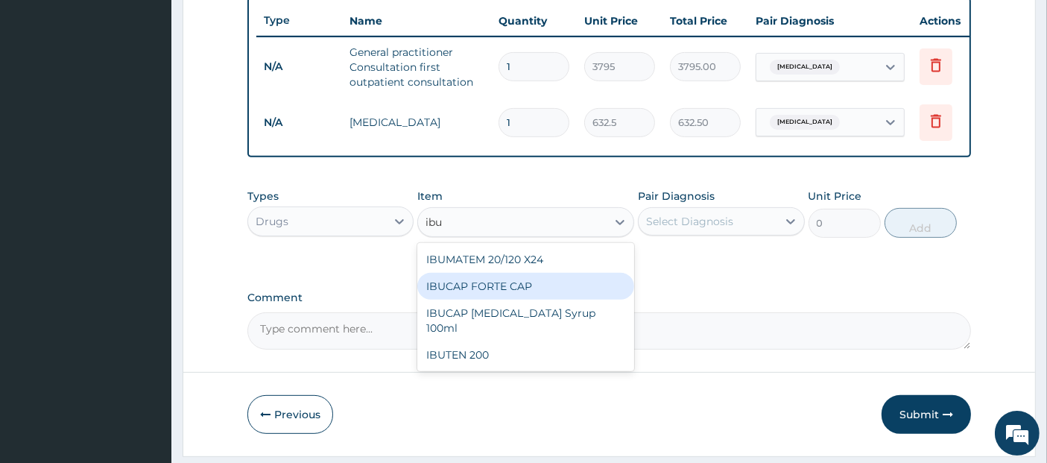
click at [552, 298] on div "IBUCAP FORTE CAP" at bounding box center [525, 286] width 217 height 27
type input "63.25"
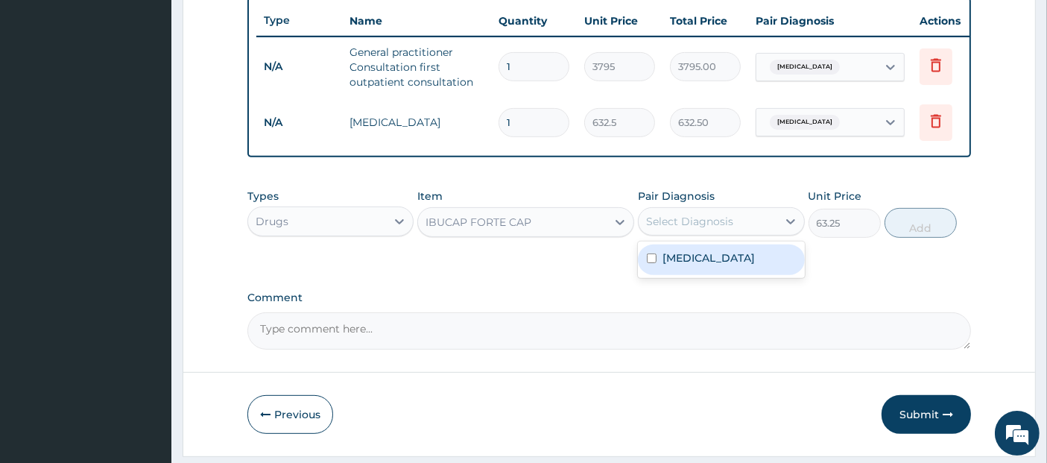
click at [711, 224] on div "Select Diagnosis" at bounding box center [689, 221] width 87 height 15
checkbox input "true"
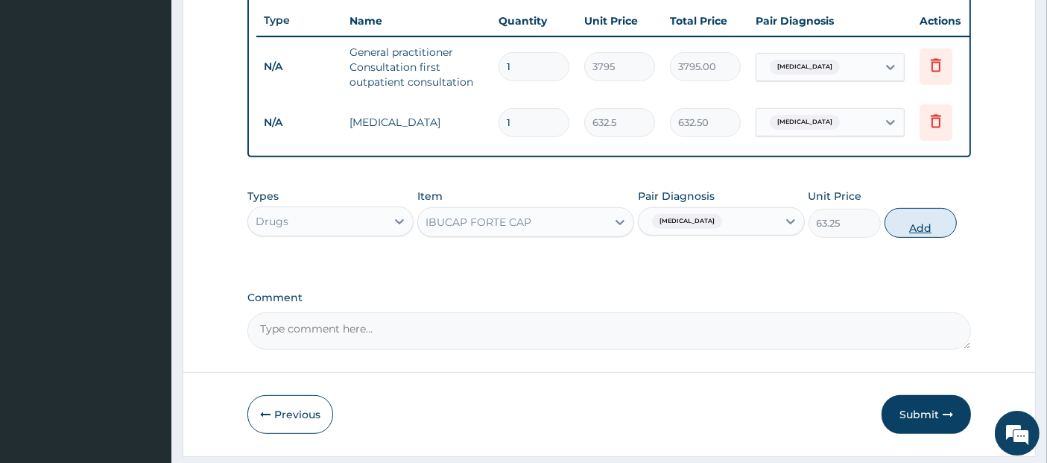
click at [922, 223] on button "Add" at bounding box center [920, 223] width 72 height 30
type input "0"
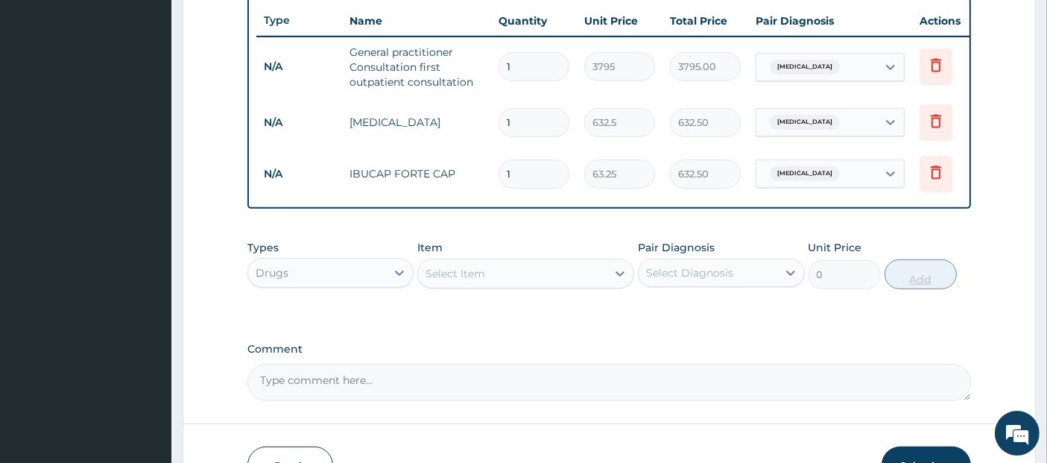
type input "10"
type input "632.50"
type input "10"
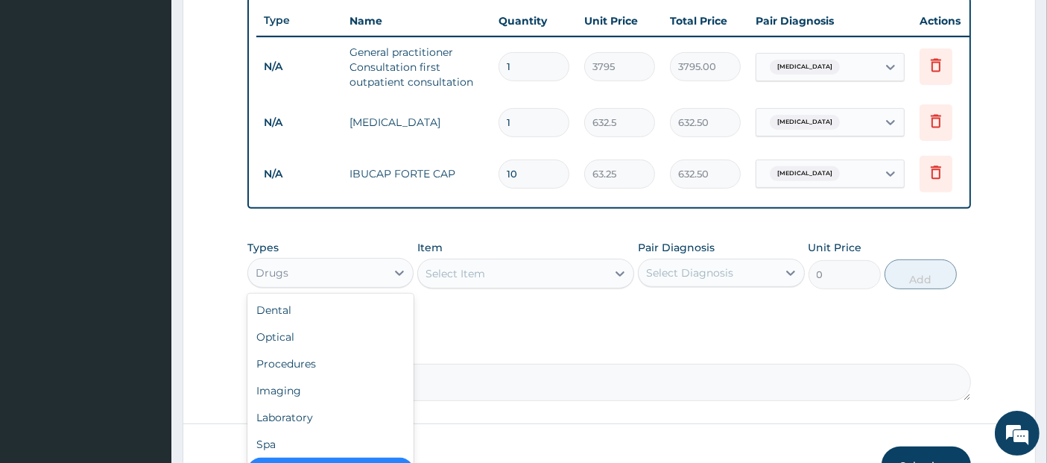
click at [381, 285] on div "Drugs" at bounding box center [317, 273] width 138 height 24
click at [349, 431] on div "Laboratory" at bounding box center [330, 417] width 166 height 27
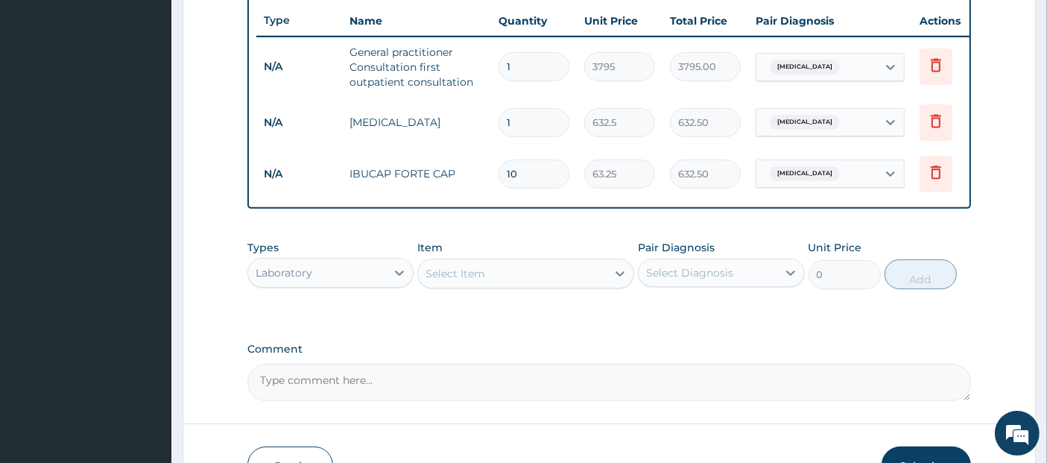
click at [565, 276] on div "Select Item" at bounding box center [512, 274] width 188 height 24
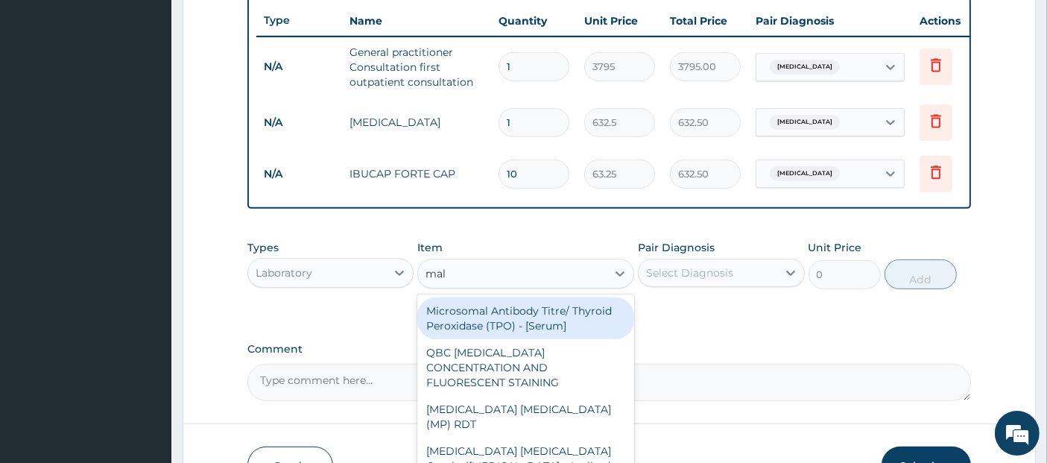
type input "mala"
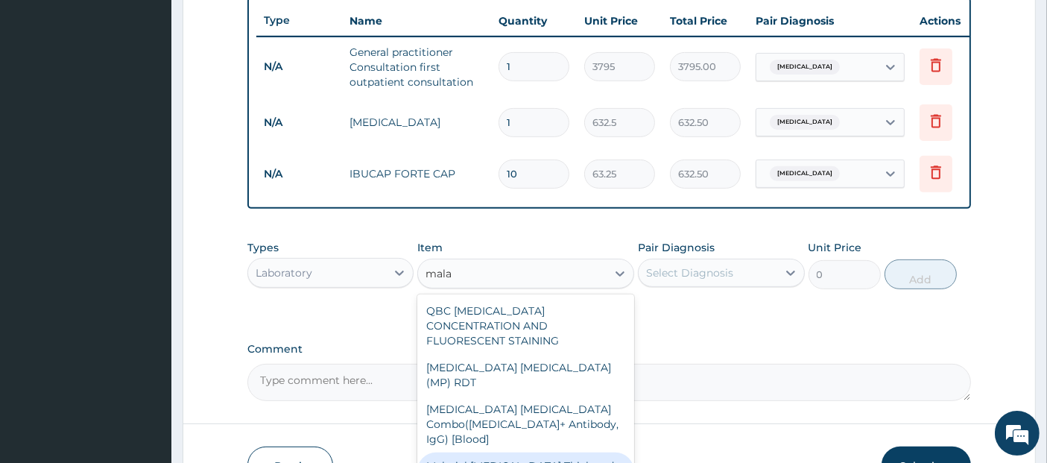
type input "1725"
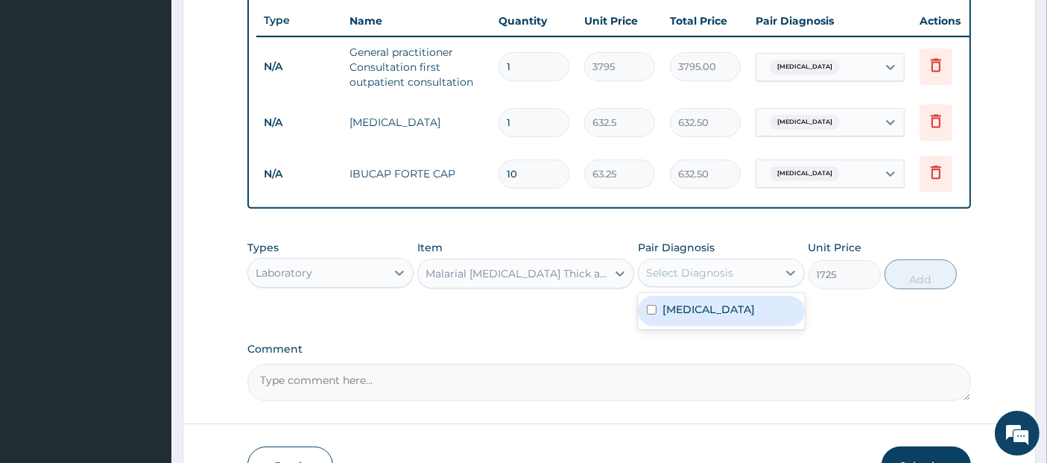
click at [728, 285] on div "Select Diagnosis" at bounding box center [707, 273] width 138 height 24
checkbox input "true"
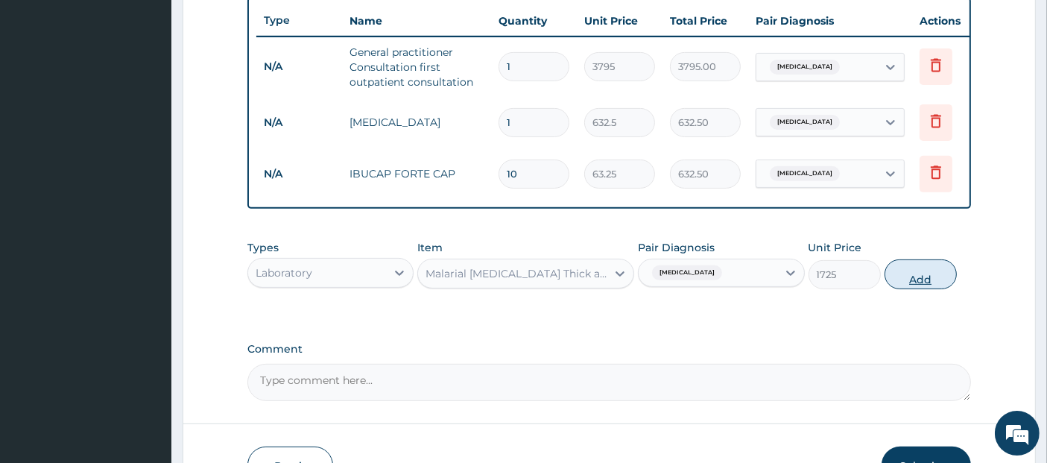
click at [920, 289] on button "Add" at bounding box center [920, 274] width 72 height 30
type input "0"
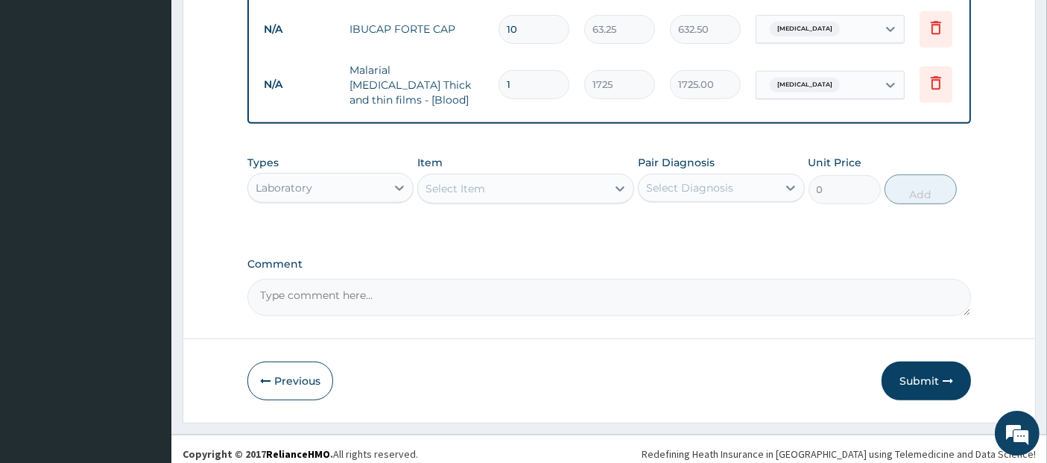
scroll to position [712, 0]
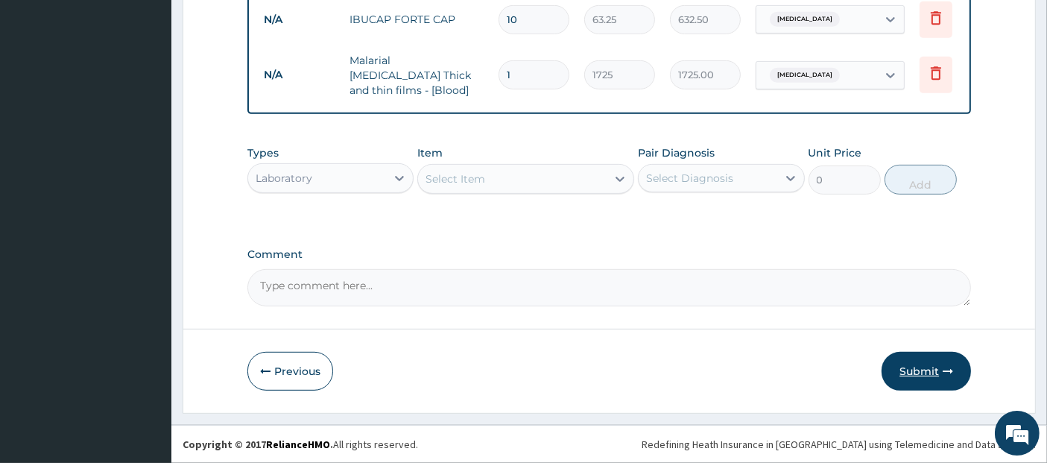
click at [938, 365] on button "Submit" at bounding box center [925, 371] width 89 height 39
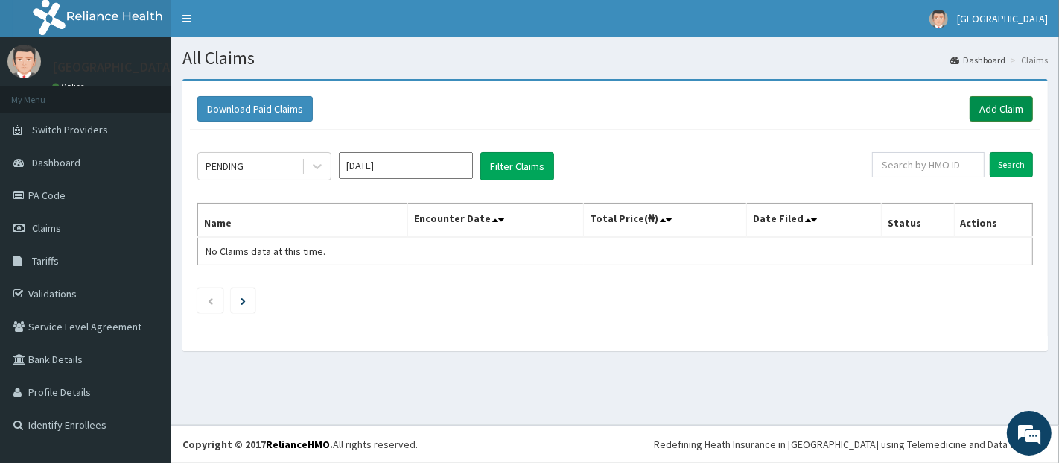
click at [996, 103] on link "Add Claim" at bounding box center [1001, 108] width 63 height 25
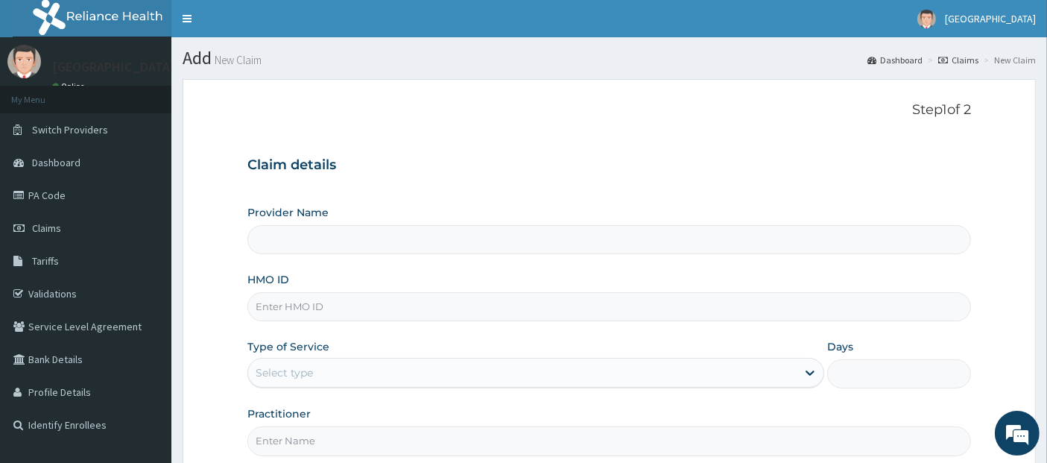
type input "[GEOGRAPHIC_DATA]"
click at [34, 294] on link "Validations" at bounding box center [85, 293] width 171 height 33
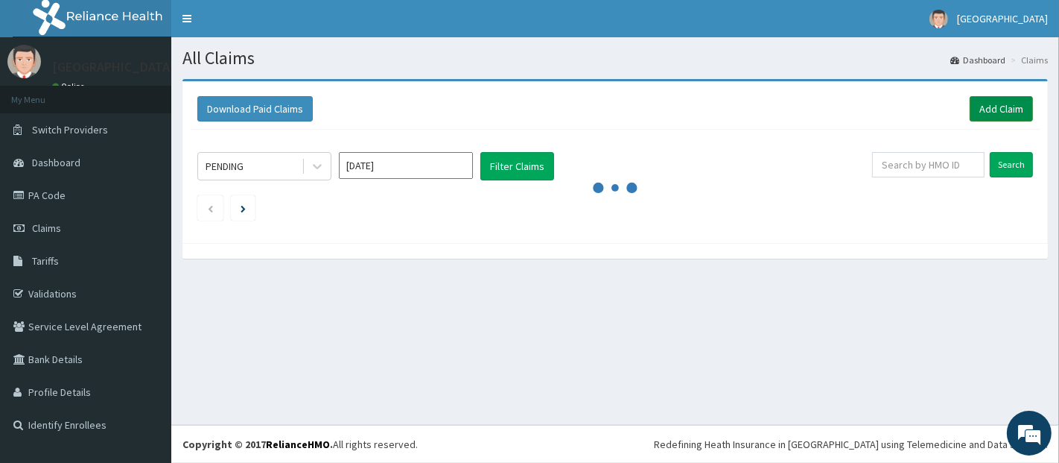
click at [1009, 101] on link "Add Claim" at bounding box center [1001, 108] width 63 height 25
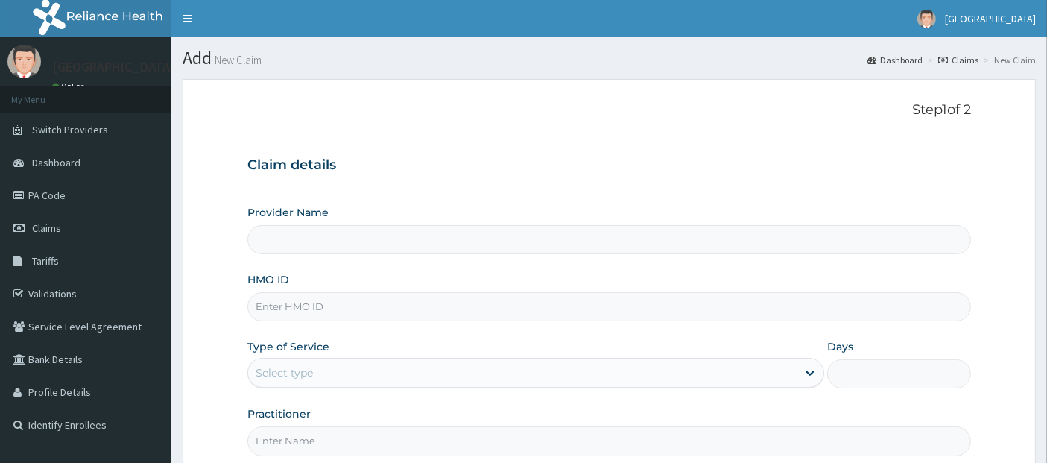
type input "[GEOGRAPHIC_DATA]"
click at [592, 307] on input "HMO ID" at bounding box center [609, 306] width 724 height 29
type input "XPS/11268/A"
click at [583, 374] on div "Select type" at bounding box center [522, 373] width 548 height 24
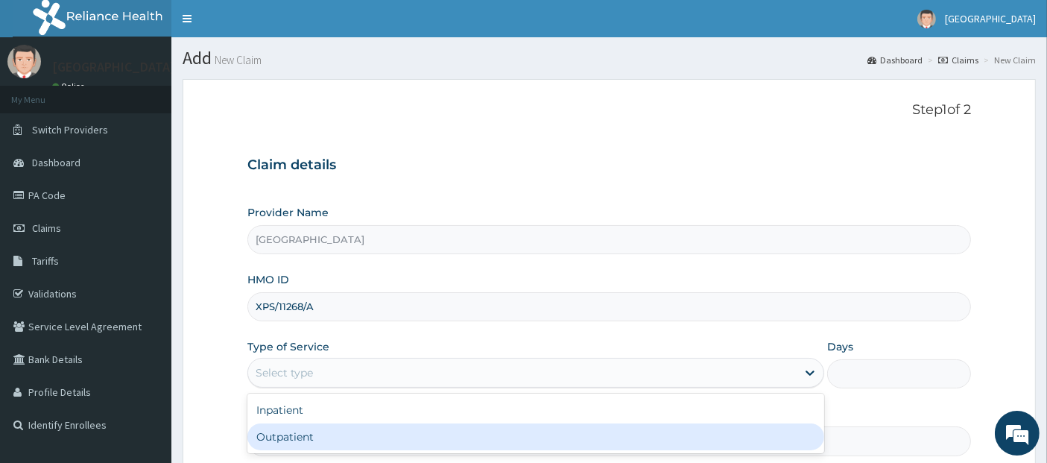
type input "1"
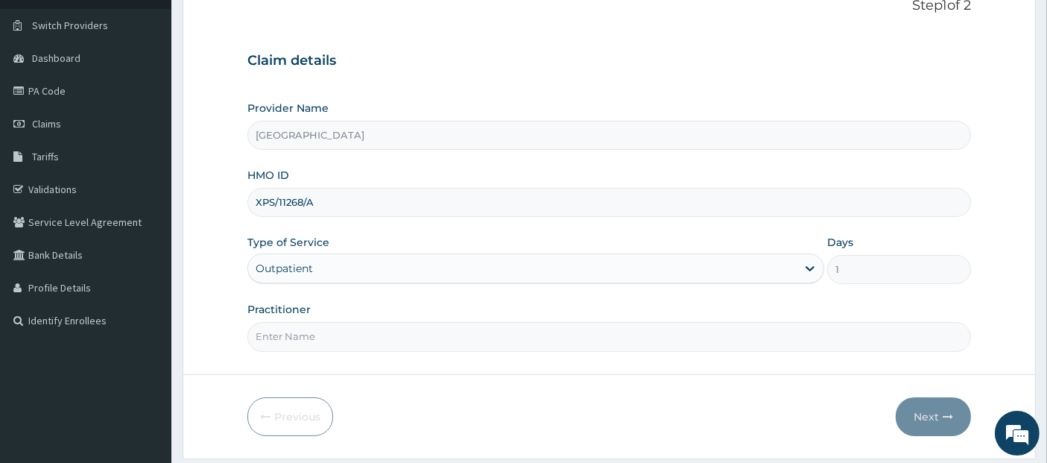
scroll to position [147, 0]
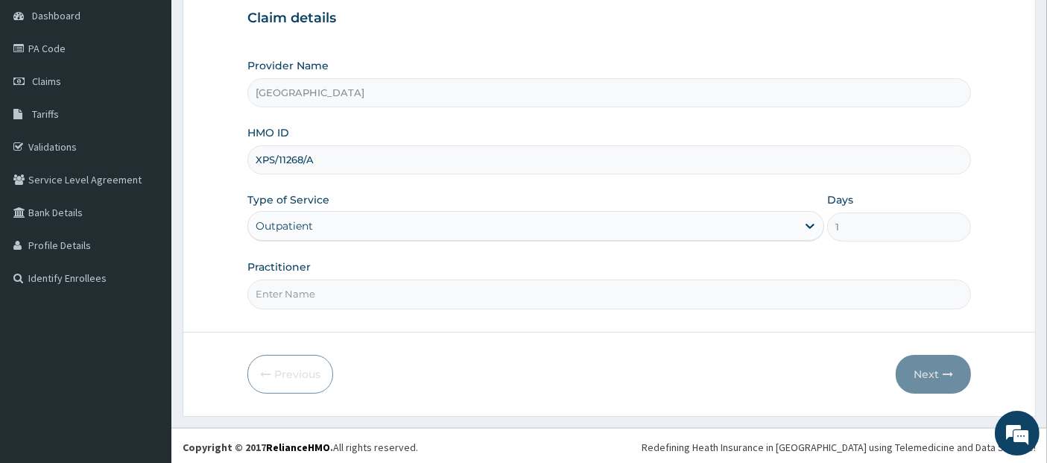
click at [589, 294] on input "Practitioner" at bounding box center [609, 293] width 724 height 29
type input "[PERSON_NAME]"
click at [937, 373] on button "Next" at bounding box center [933, 374] width 75 height 39
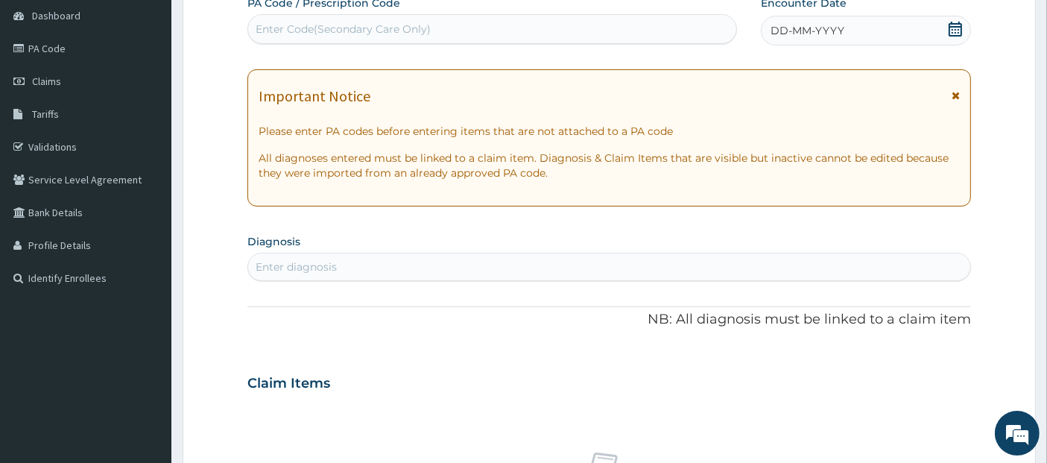
click at [951, 25] on icon at bounding box center [954, 29] width 13 height 15
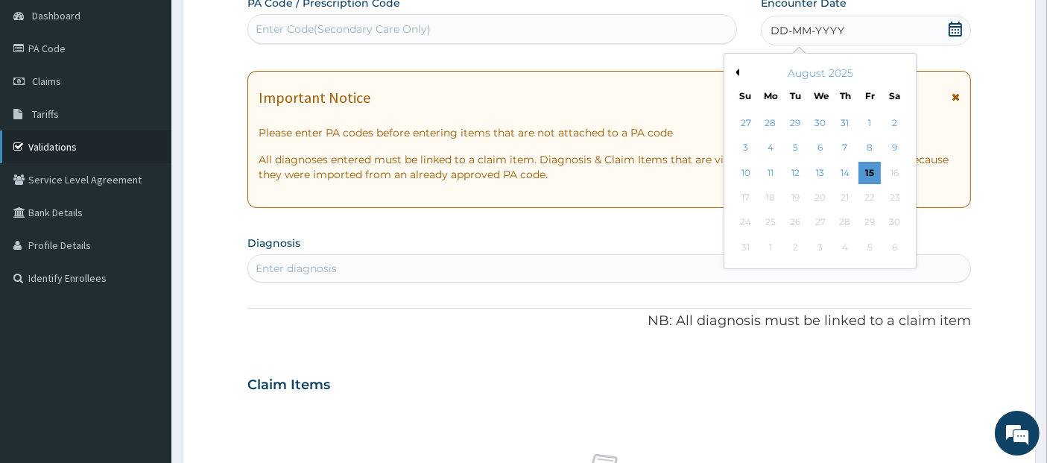
click at [126, 140] on link "Validations" at bounding box center [85, 146] width 171 height 33
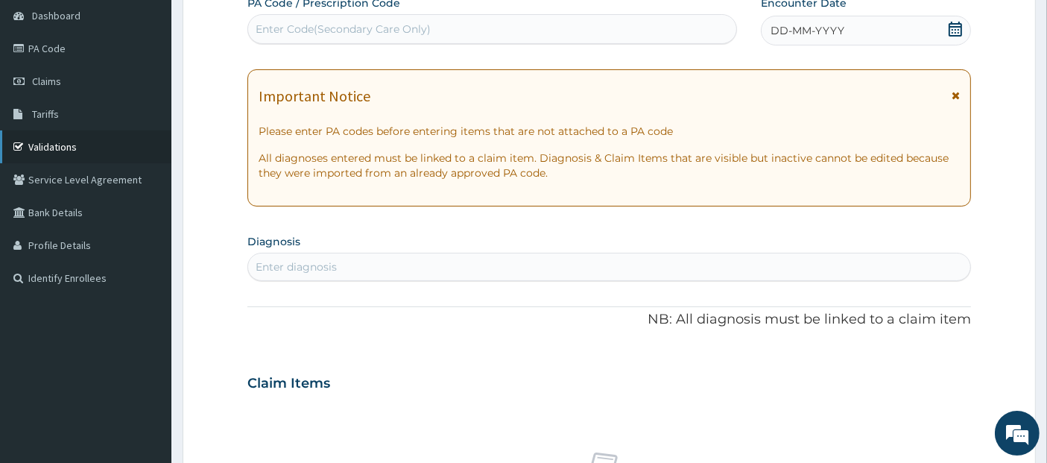
click at [125, 141] on link "Validations" at bounding box center [85, 146] width 171 height 33
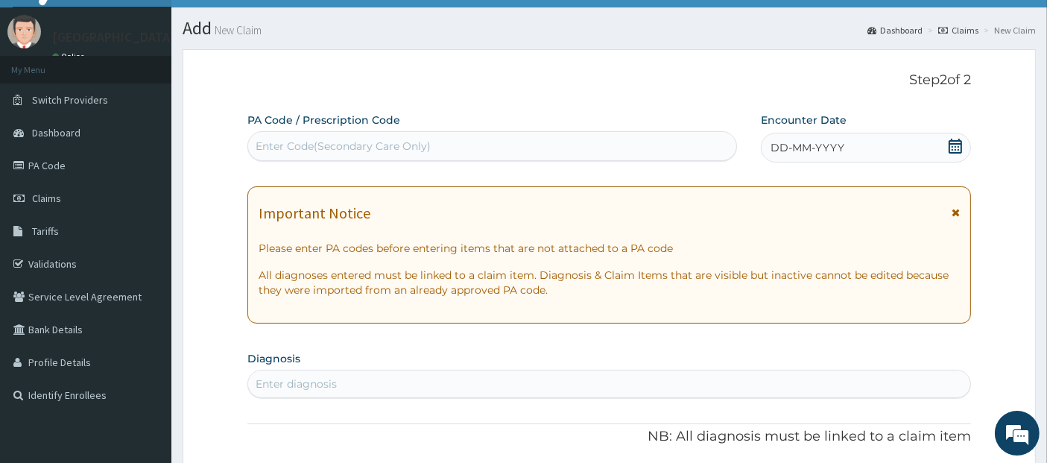
scroll to position [0, 0]
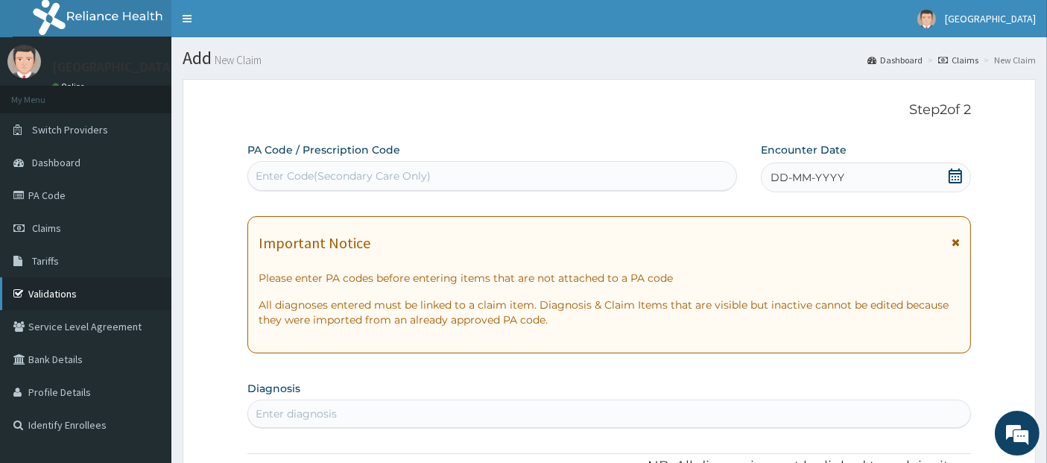
click at [61, 288] on link "Validations" at bounding box center [85, 293] width 171 height 33
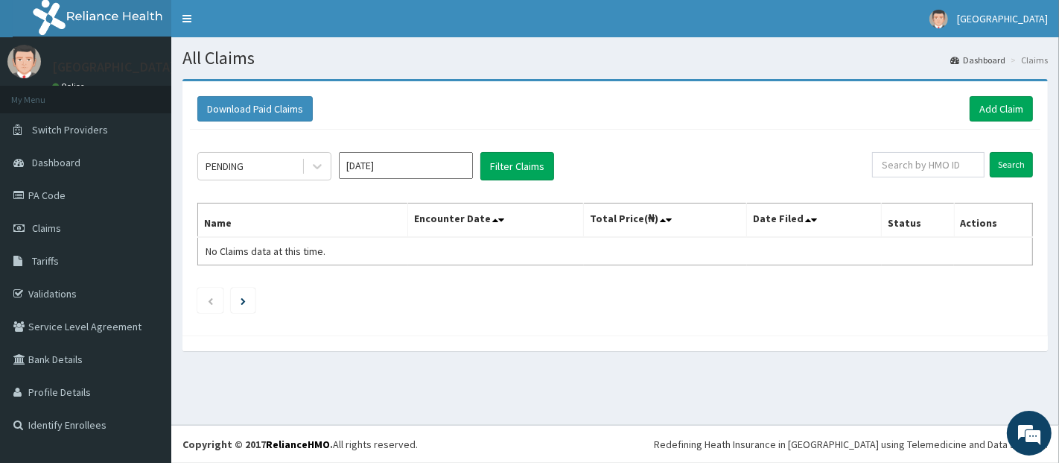
click at [1015, 105] on link "Add Claim" at bounding box center [1001, 108] width 63 height 25
click at [1013, 110] on link "Add Claim" at bounding box center [1001, 108] width 63 height 25
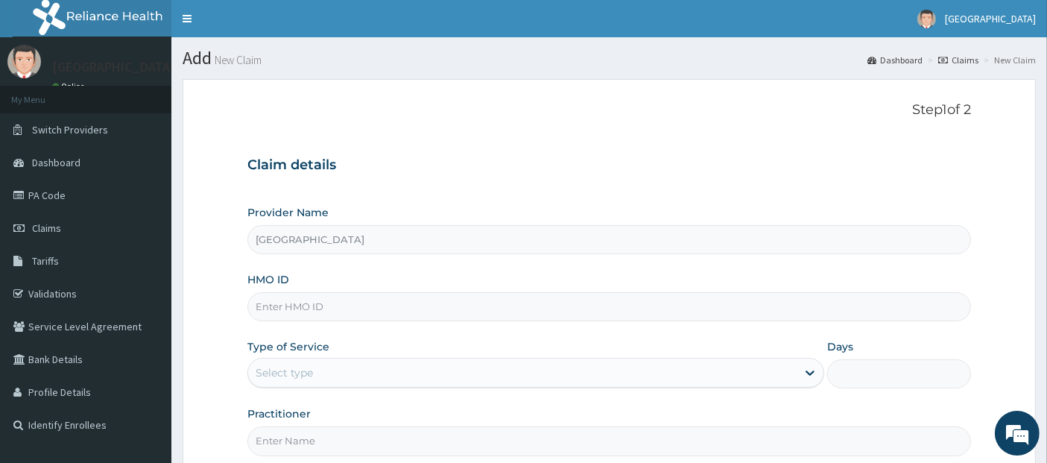
type input "[GEOGRAPHIC_DATA]"
click at [566, 312] on input "HMO ID" at bounding box center [609, 306] width 724 height 29
type input "XPS/11268/A"
click at [572, 363] on div "Select type" at bounding box center [522, 373] width 548 height 24
type input "1"
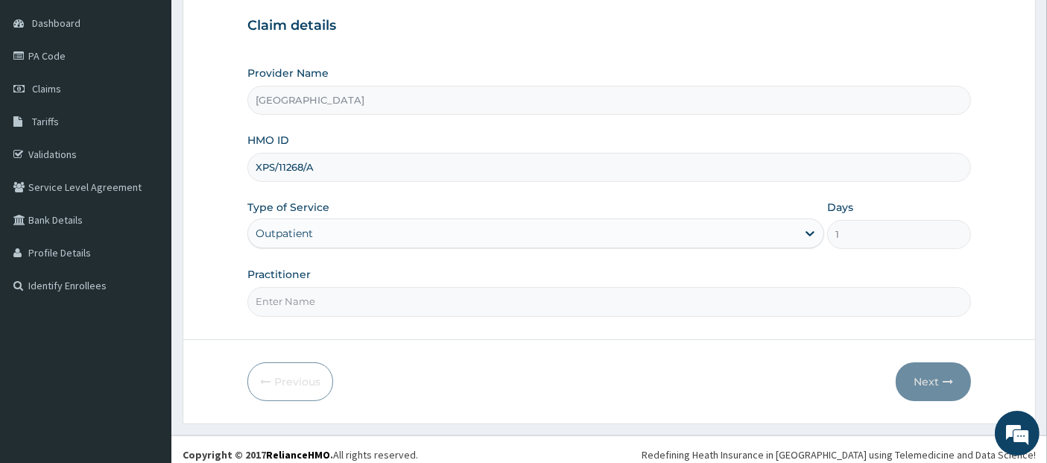
scroll to position [147, 0]
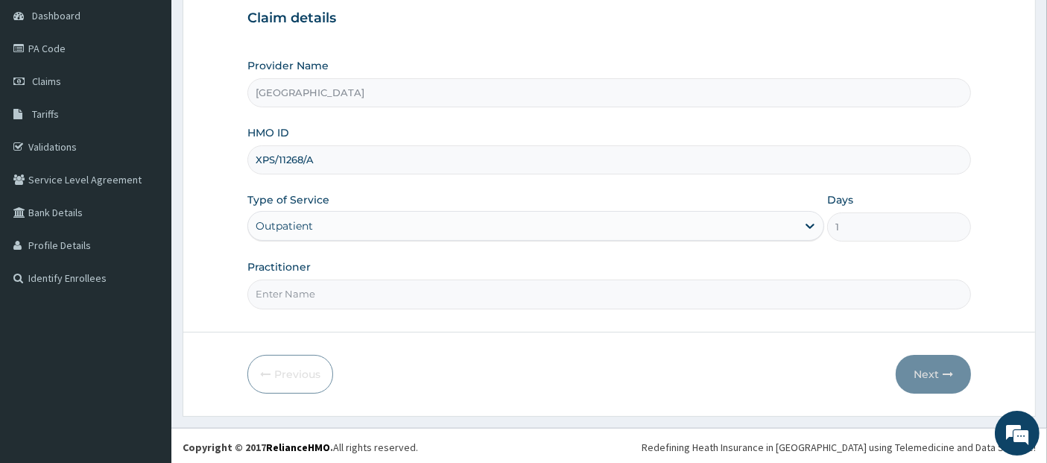
click at [593, 291] on input "Practitioner" at bounding box center [609, 293] width 724 height 29
type input "[PERSON_NAME]"
click at [933, 362] on button "Next" at bounding box center [933, 374] width 75 height 39
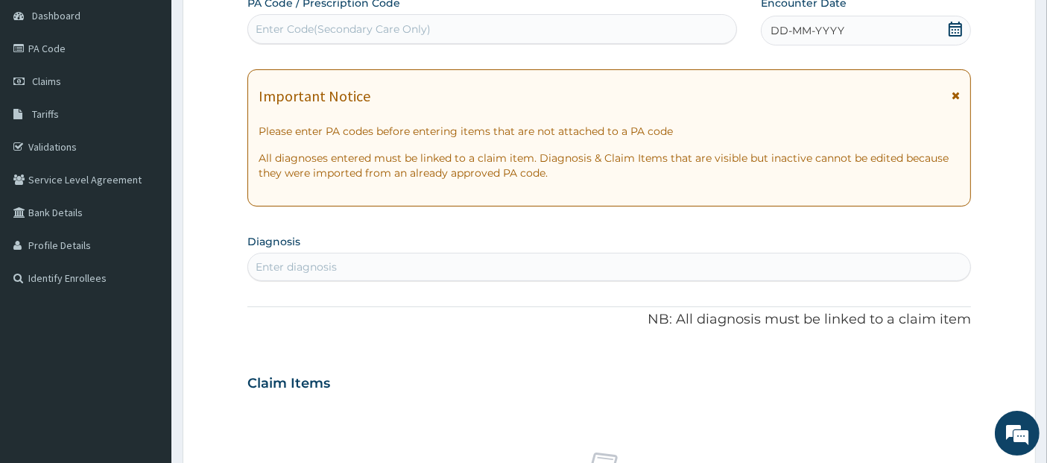
click at [954, 28] on icon at bounding box center [955, 29] width 15 height 15
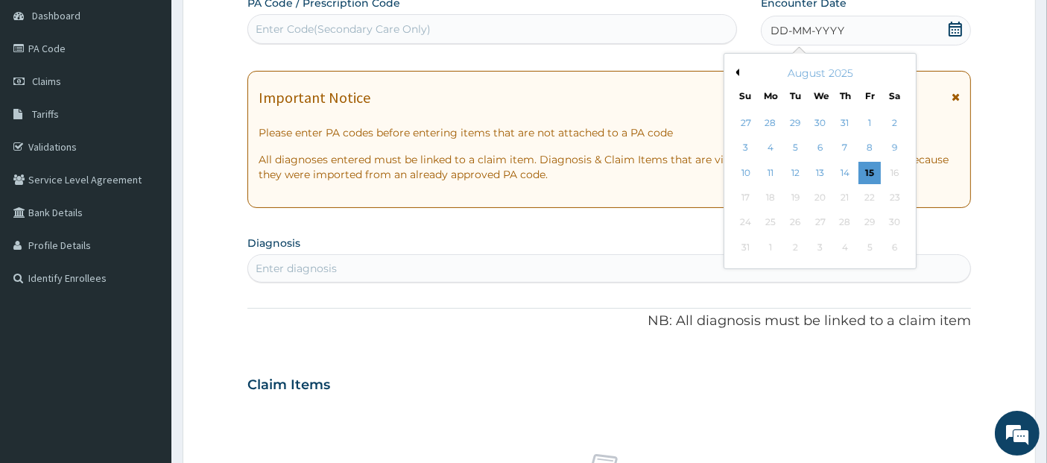
click at [738, 69] on button "Previous Month" at bounding box center [735, 72] width 7 height 7
click at [737, 69] on button "Previous Month" at bounding box center [735, 72] width 7 height 7
click at [796, 226] on div "27" at bounding box center [796, 223] width 22 height 22
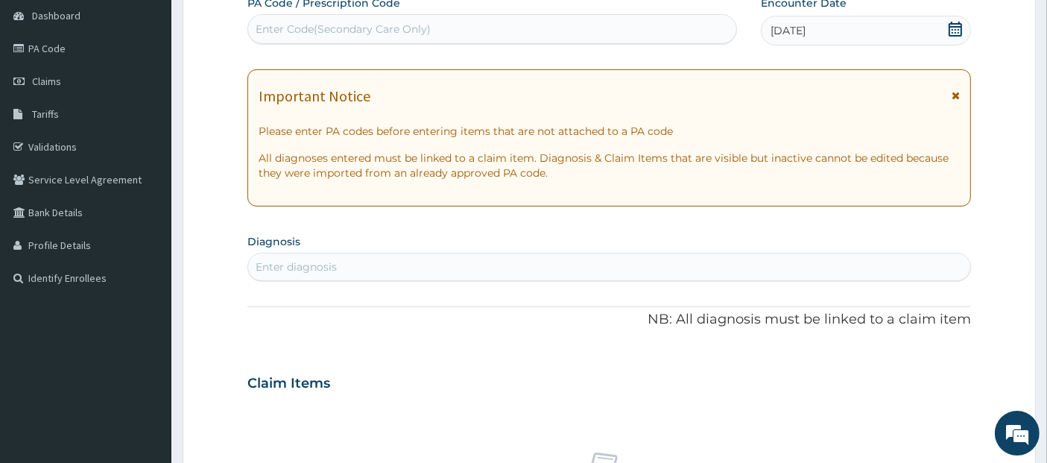
click at [776, 261] on div "Enter diagnosis" at bounding box center [609, 267] width 723 height 24
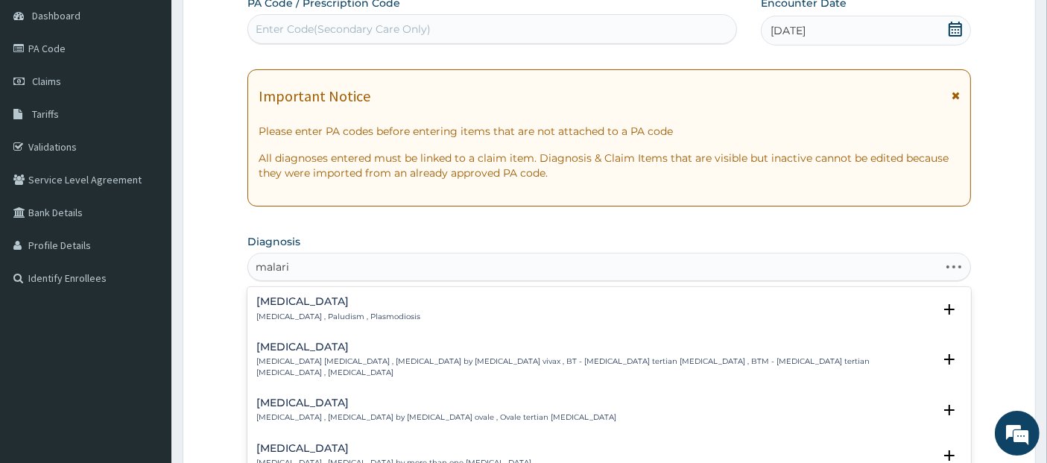
type input "[MEDICAL_DATA]"
click at [764, 318] on div "[MEDICAL_DATA] [MEDICAL_DATA] , Paludism , Plasmodiosis" at bounding box center [609, 309] width 706 height 26
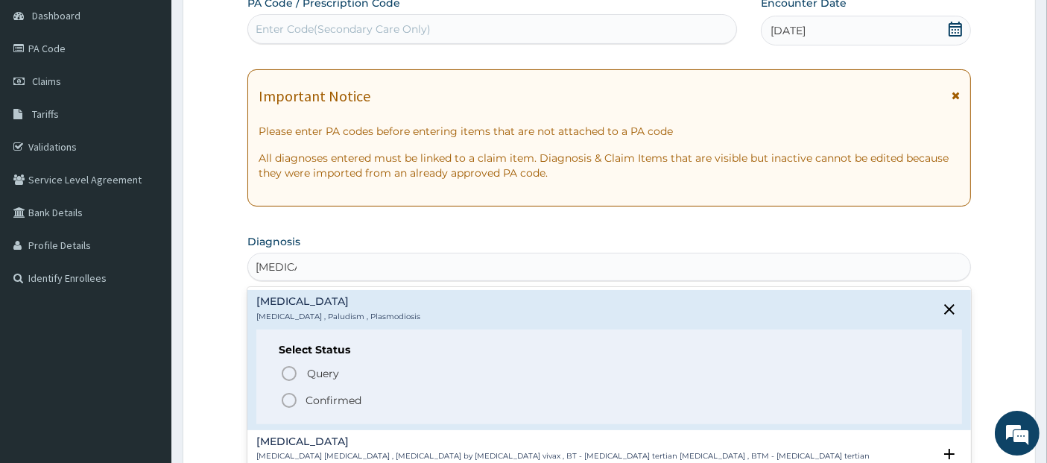
click at [721, 399] on span "Confirmed" at bounding box center [610, 400] width 660 height 18
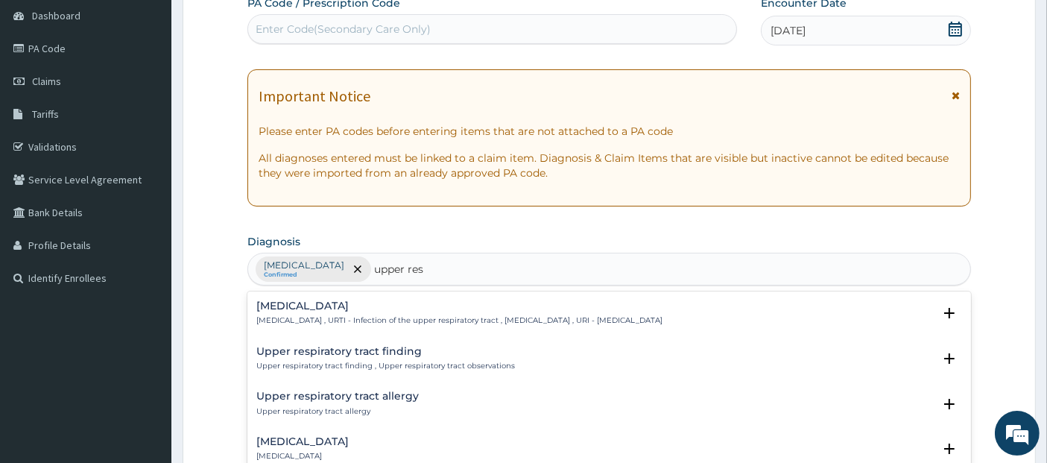
type input "upper resp"
click at [662, 451] on p "Acute [MEDICAL_DATA] , Acute [MEDICAL_DATA] , Acute URI ([MEDICAL_DATA]) , AURT…" at bounding box center [470, 456] width 428 height 10
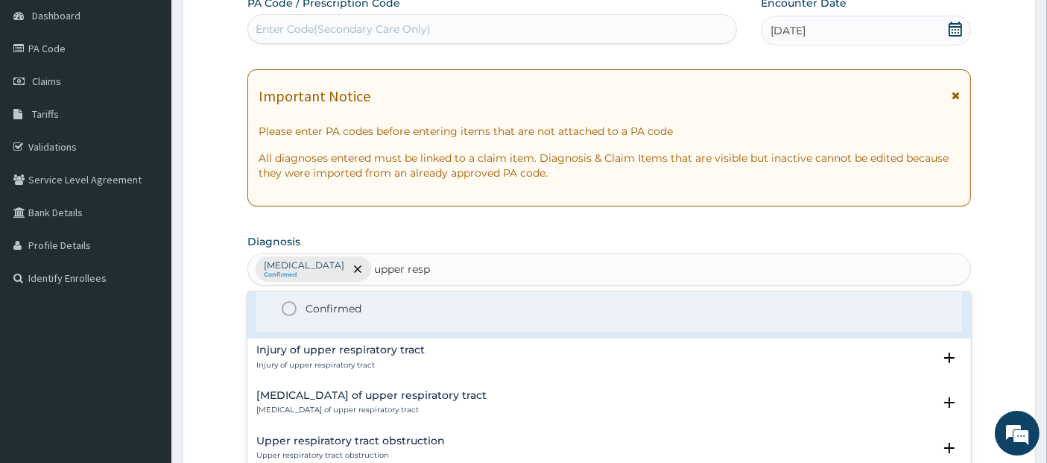
scroll to position [229, 0]
click at [560, 304] on span "Confirmed" at bounding box center [610, 310] width 660 height 18
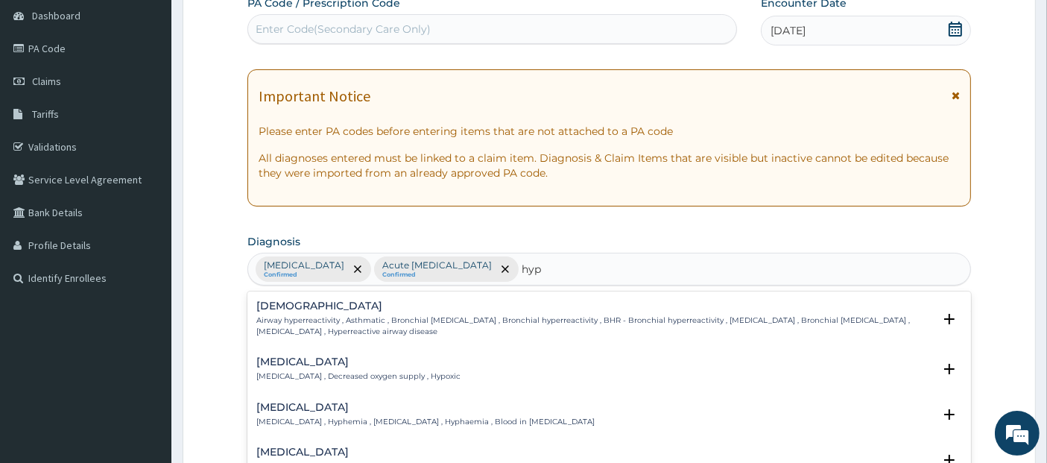
click at [560, 304] on h4 "[DEMOGRAPHIC_DATA]" at bounding box center [594, 305] width 677 height 11
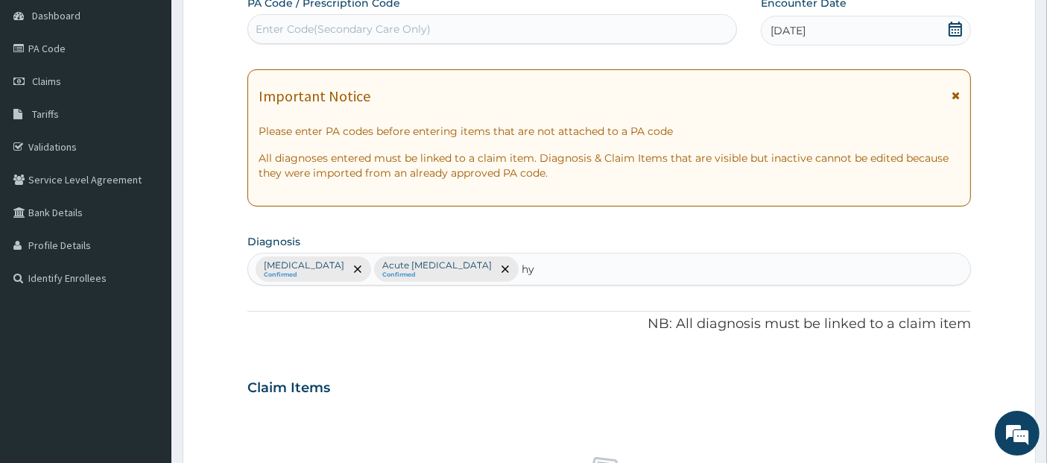
type input "h"
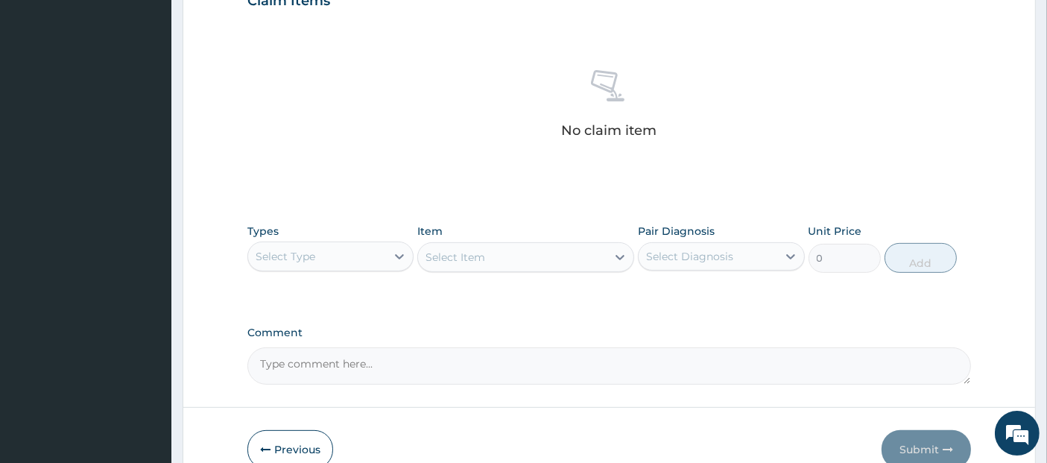
scroll to position [539, 0]
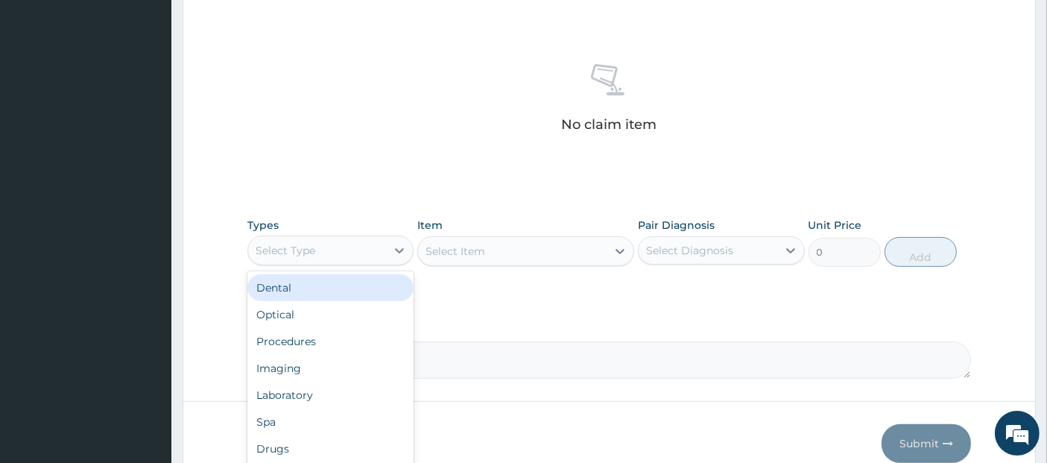
click at [370, 252] on div "Select Type" at bounding box center [317, 250] width 138 height 24
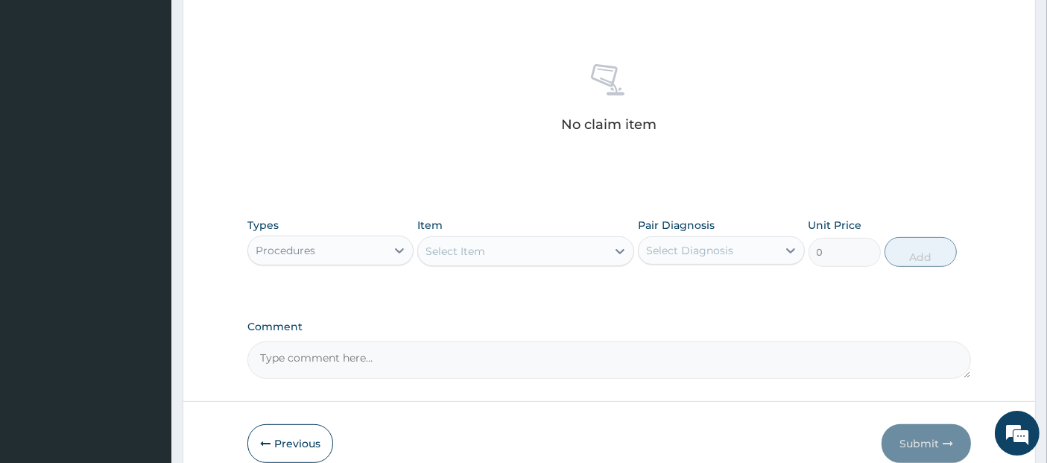
click at [571, 248] on div "Select Item" at bounding box center [512, 251] width 188 height 24
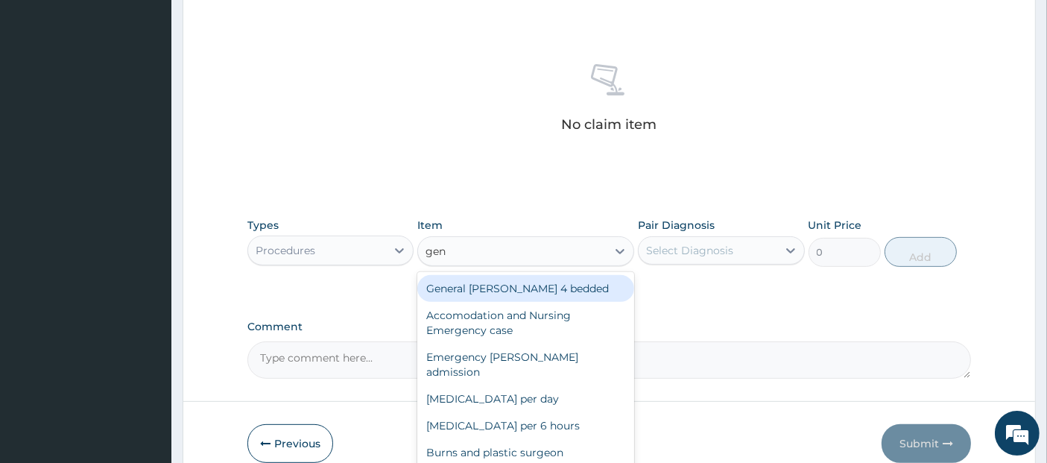
type input "gene"
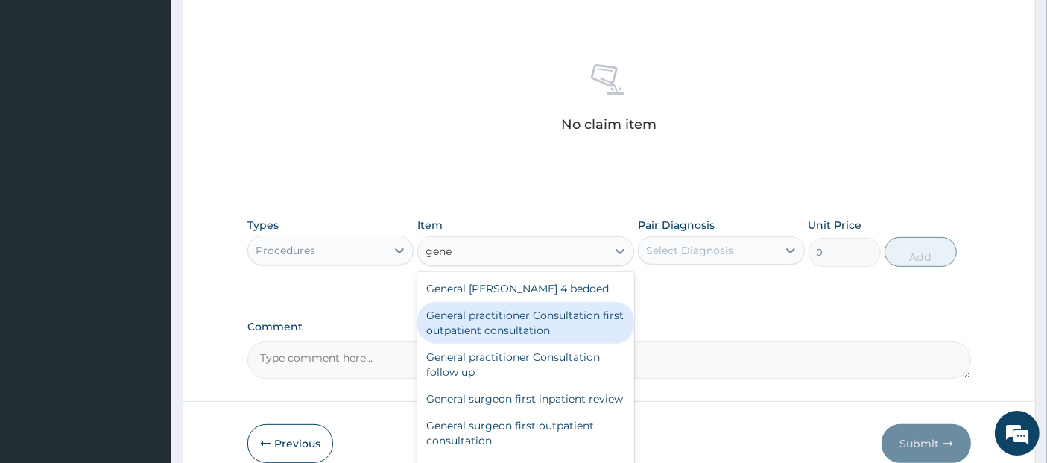
type input "3795"
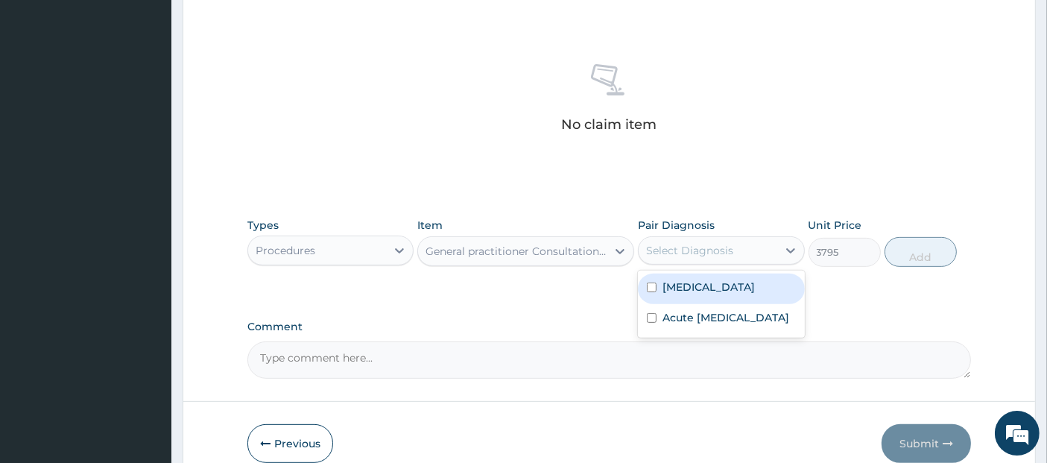
click at [705, 243] on div "Select Diagnosis" at bounding box center [689, 250] width 87 height 15
checkbox input "true"
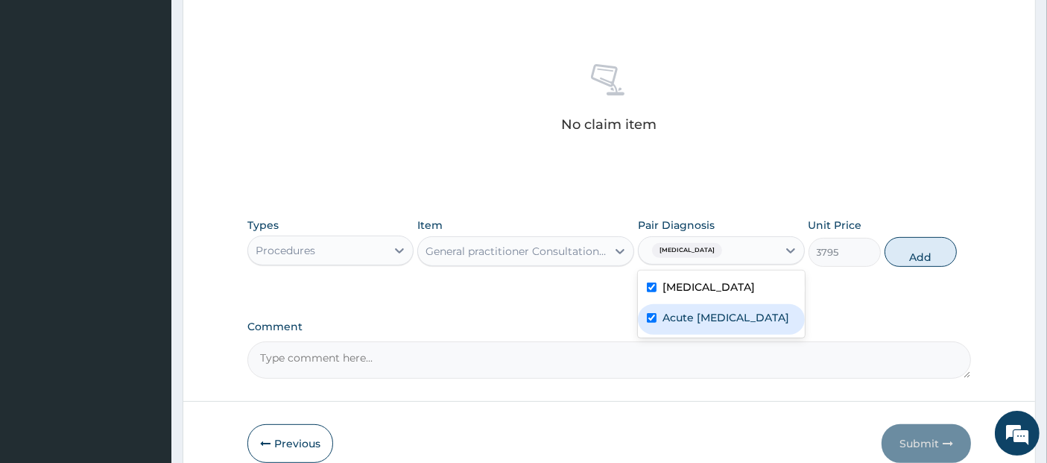
checkbox input "true"
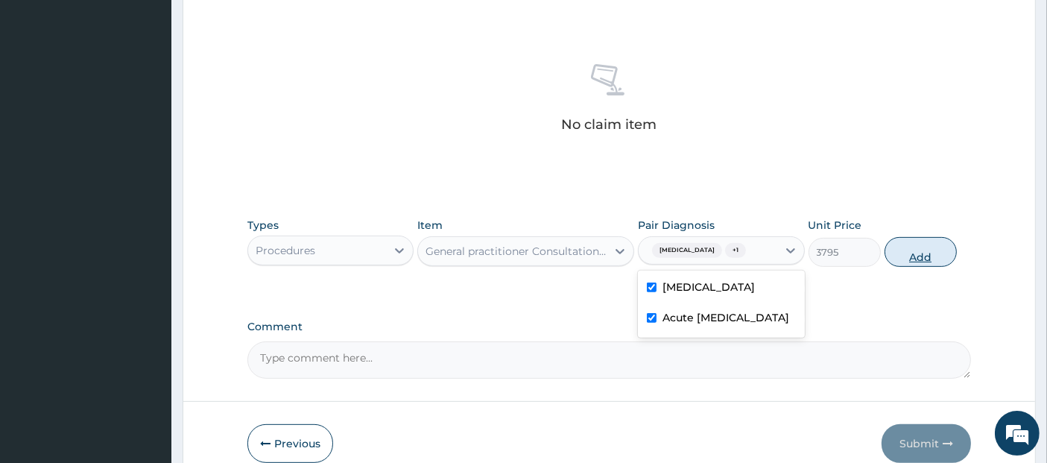
click at [910, 256] on button "Add" at bounding box center [920, 252] width 72 height 30
type input "0"
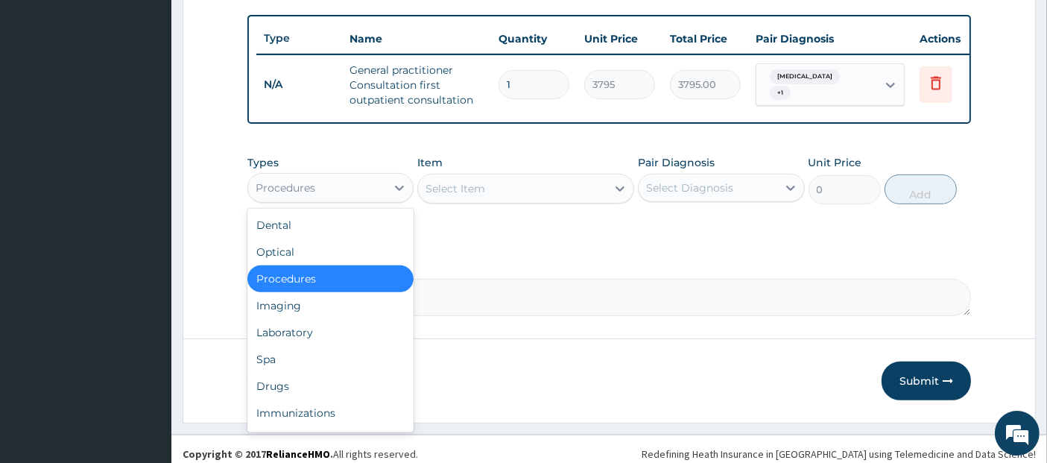
click at [358, 197] on div "Procedures" at bounding box center [317, 188] width 138 height 24
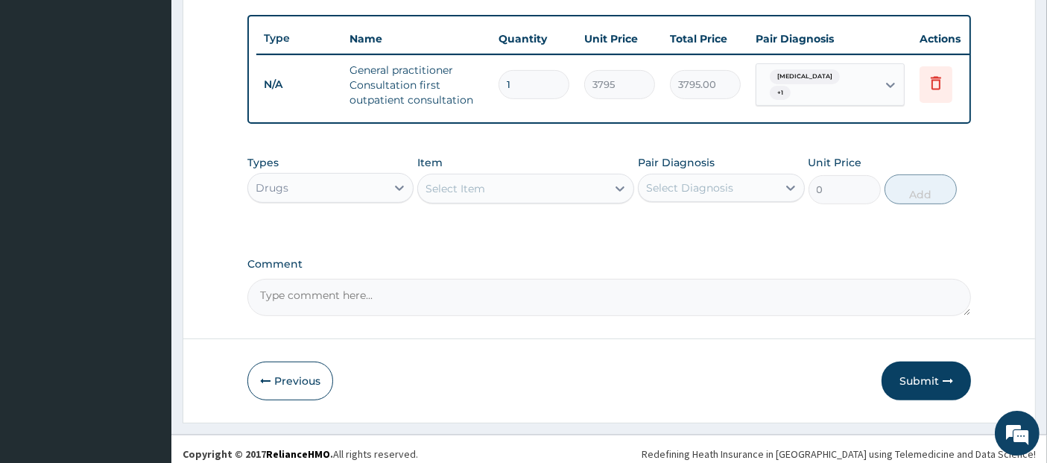
click at [524, 197] on div "Select Item" at bounding box center [512, 189] width 188 height 24
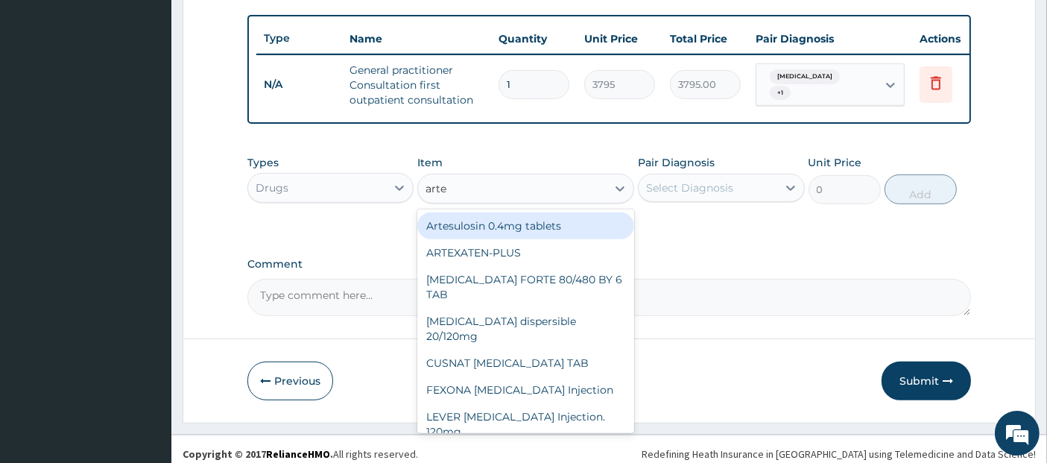
type input "arte"
type input "artem"
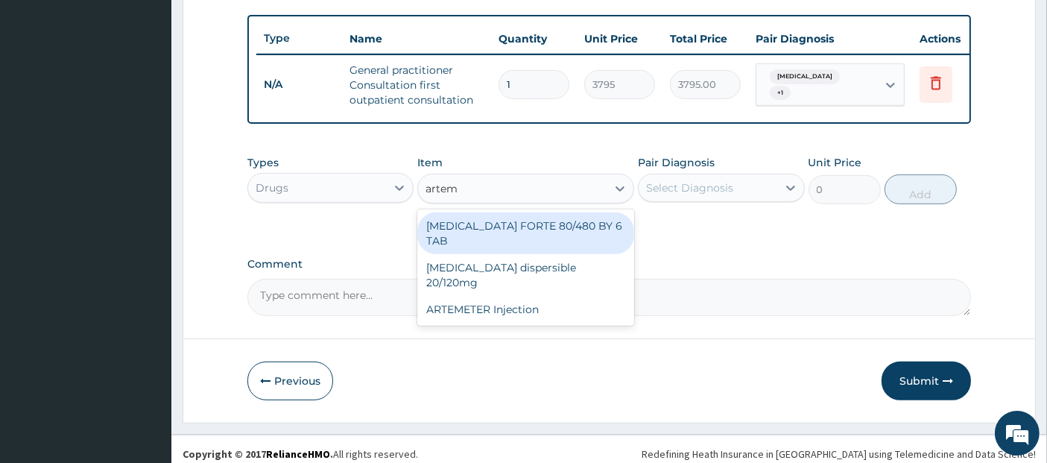
type input "480.7"
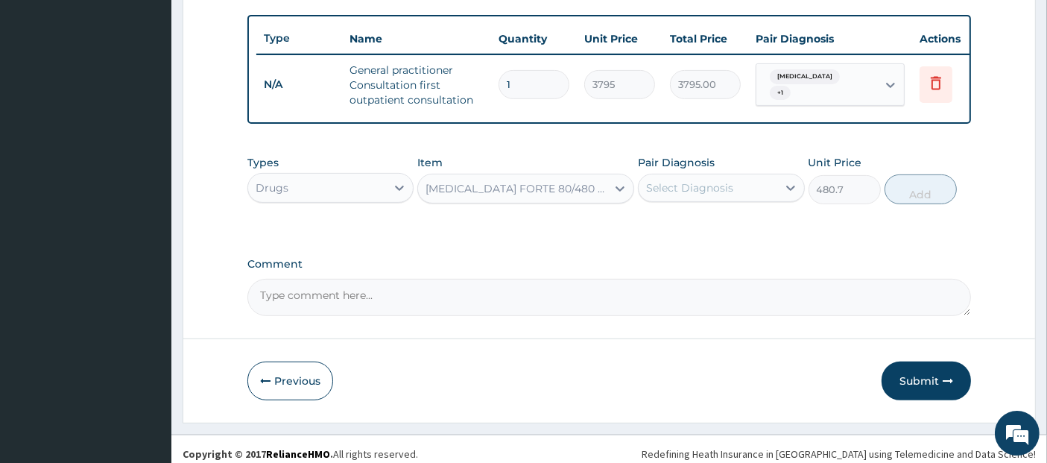
click at [730, 188] on div "Select Diagnosis" at bounding box center [707, 188] width 138 height 24
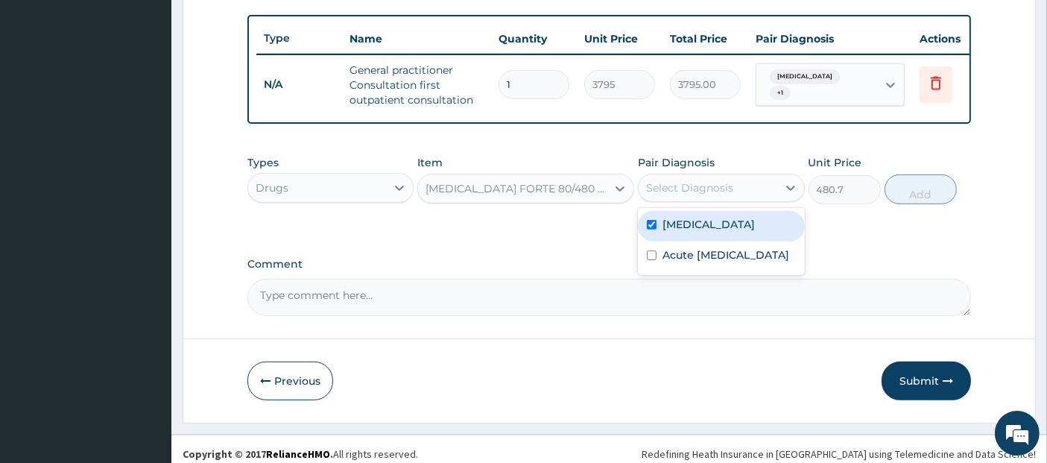
checkbox input "true"
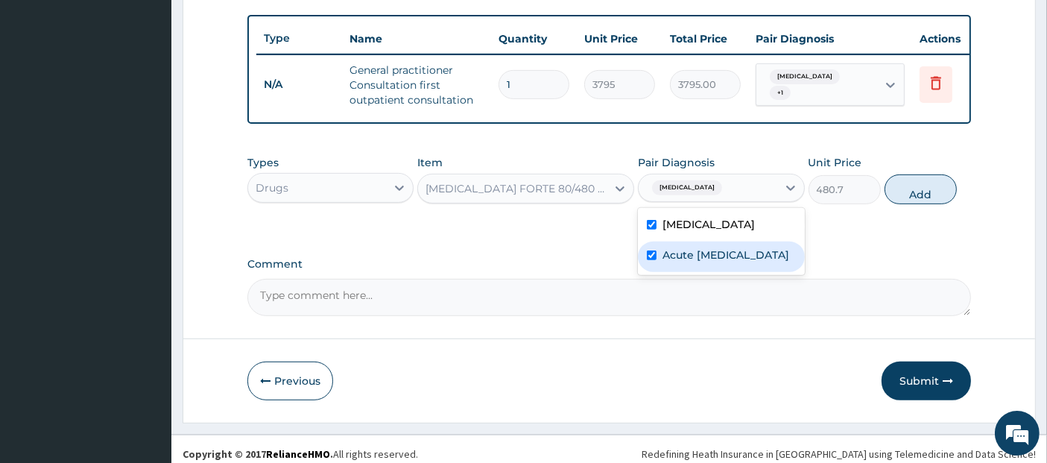
checkbox input "true"
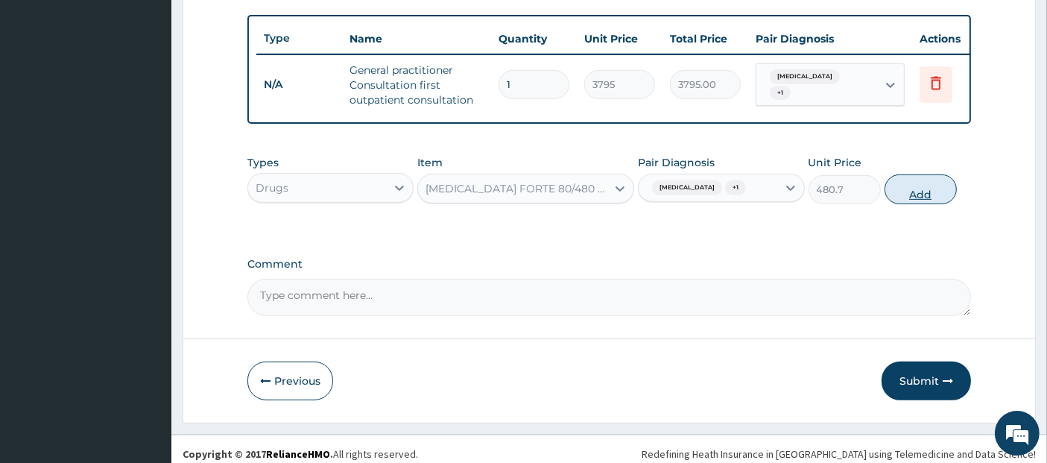
click at [915, 204] on button "Add" at bounding box center [920, 189] width 72 height 30
type input "0"
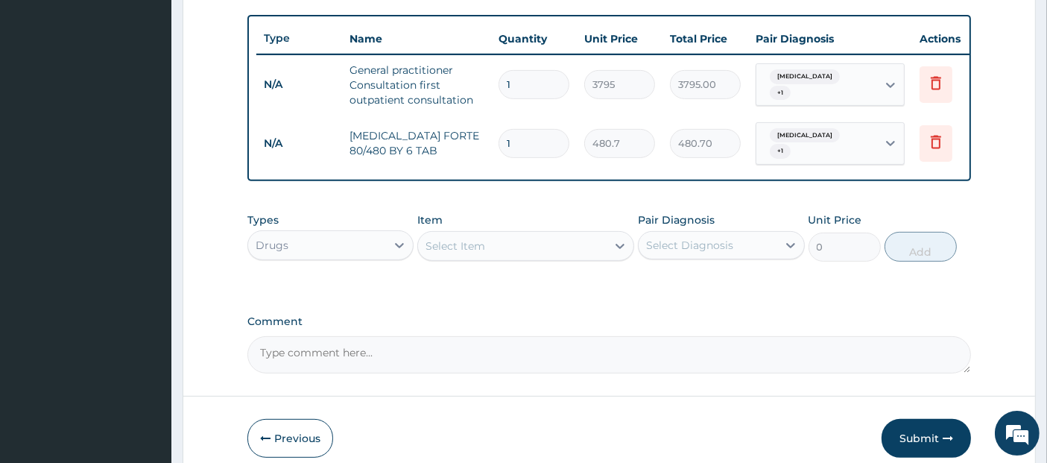
click at [525, 253] on div "Select Item" at bounding box center [512, 246] width 188 height 24
type input "parace"
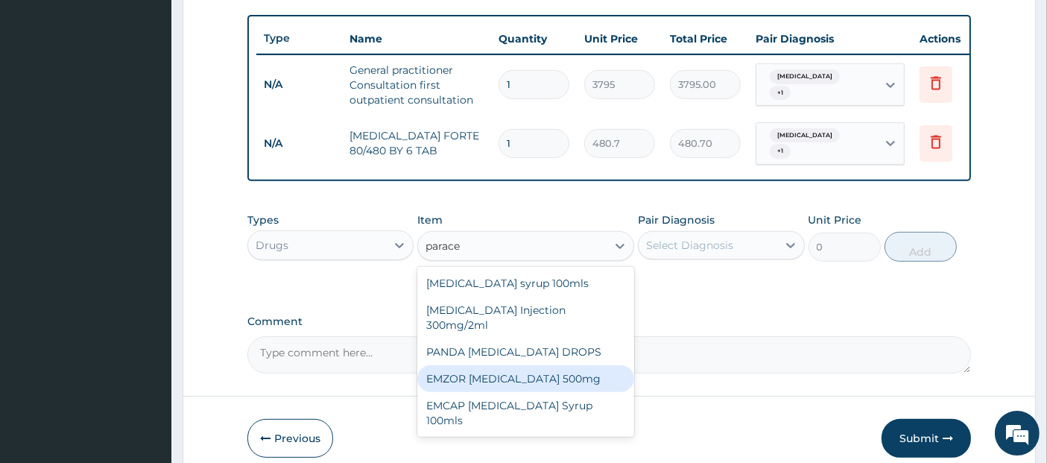
type input "25.3"
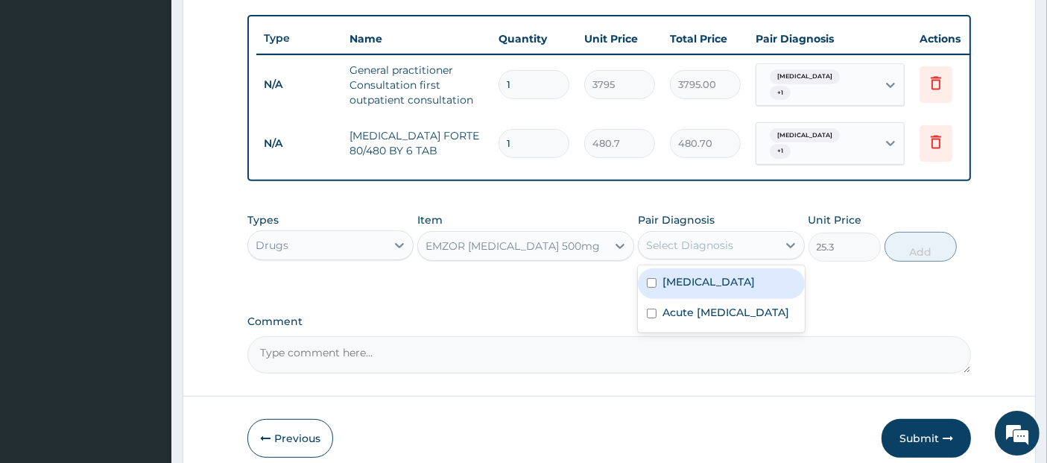
click at [671, 253] on div "Select Diagnosis" at bounding box center [689, 245] width 87 height 15
checkbox input "true"
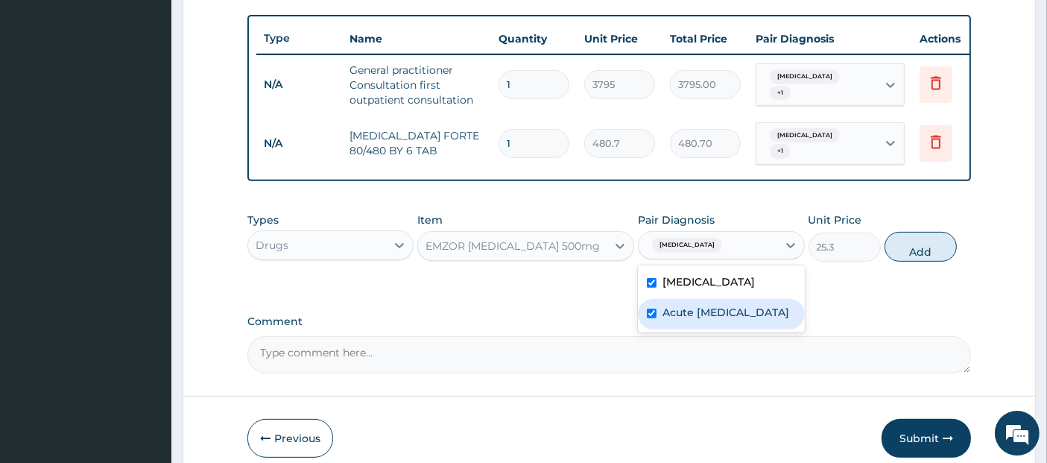
checkbox input "true"
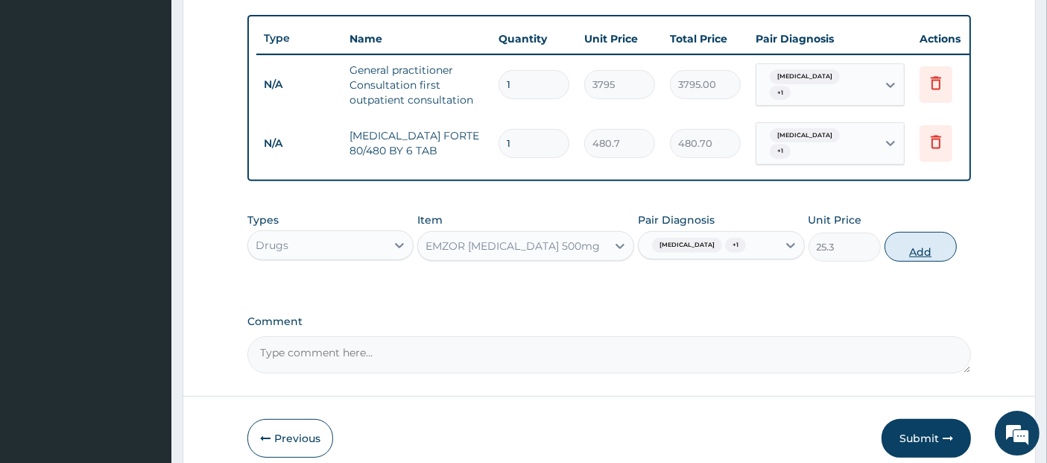
click at [925, 241] on button "Add" at bounding box center [920, 247] width 72 height 30
type input "0"
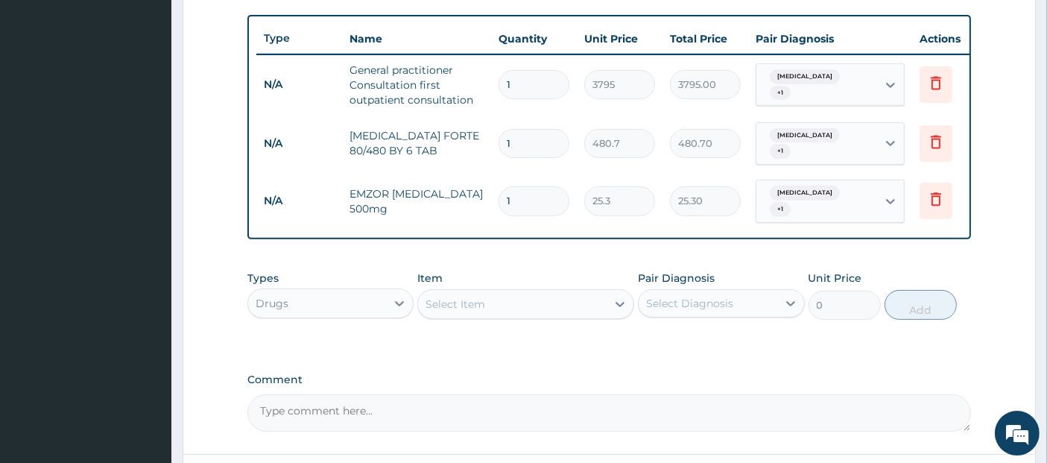
click at [569, 297] on div "Select Item" at bounding box center [512, 304] width 188 height 24
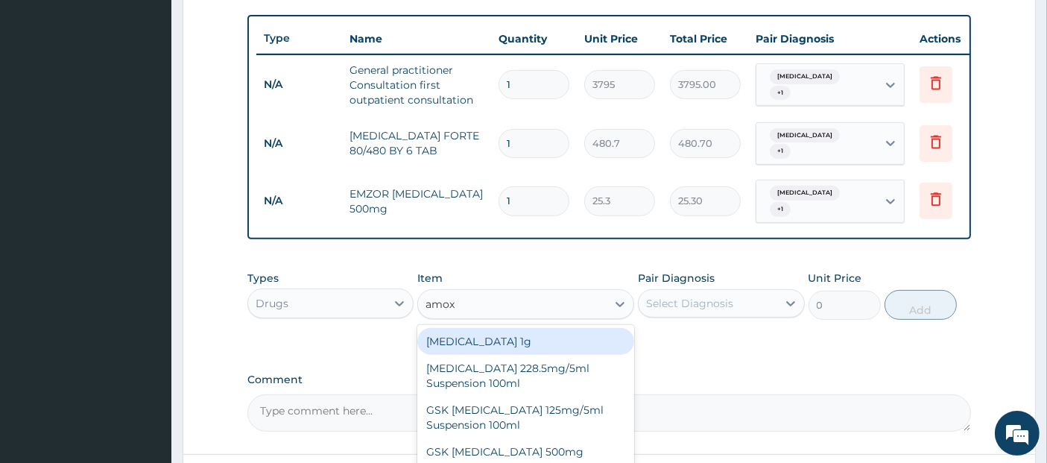
type input "amoxi"
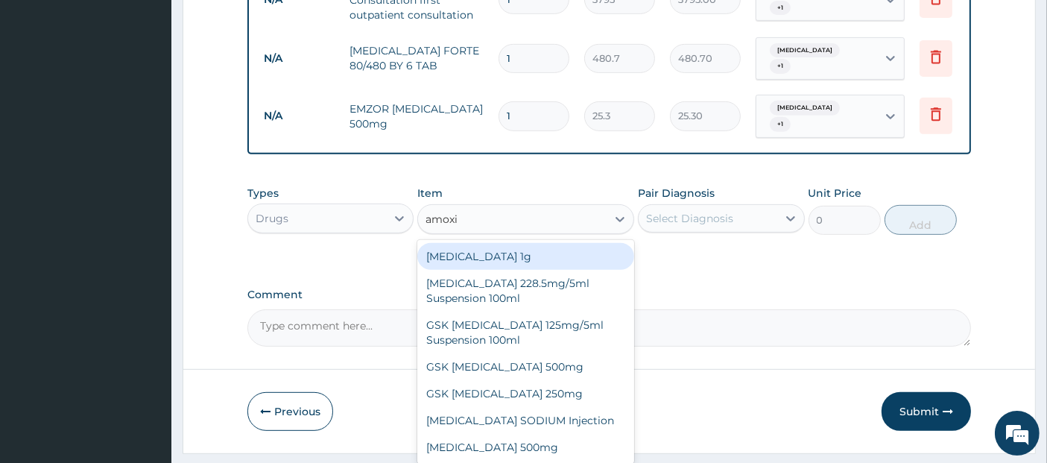
scroll to position [661, 0]
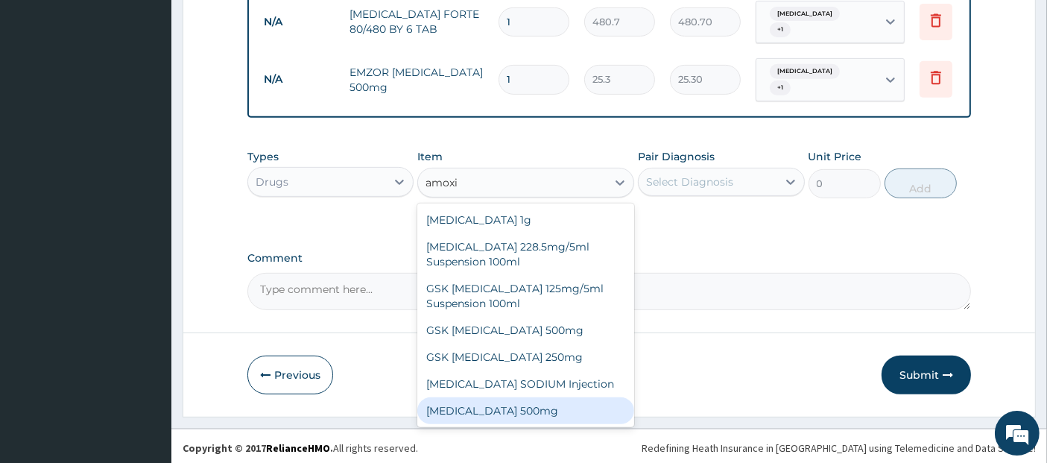
click at [551, 408] on div "AMOXICILLIN 500mg" at bounding box center [525, 410] width 217 height 27
type input "75.9"
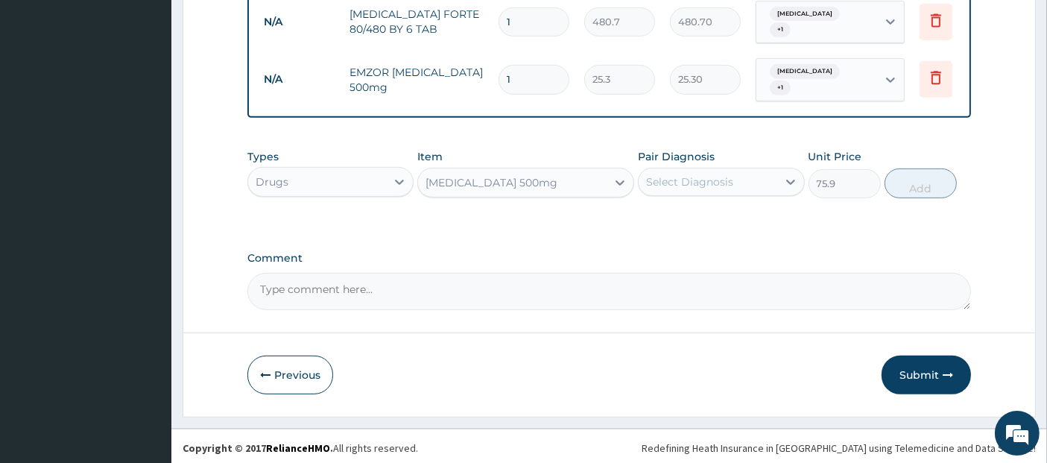
click at [742, 186] on div "Select Diagnosis" at bounding box center [707, 182] width 138 height 24
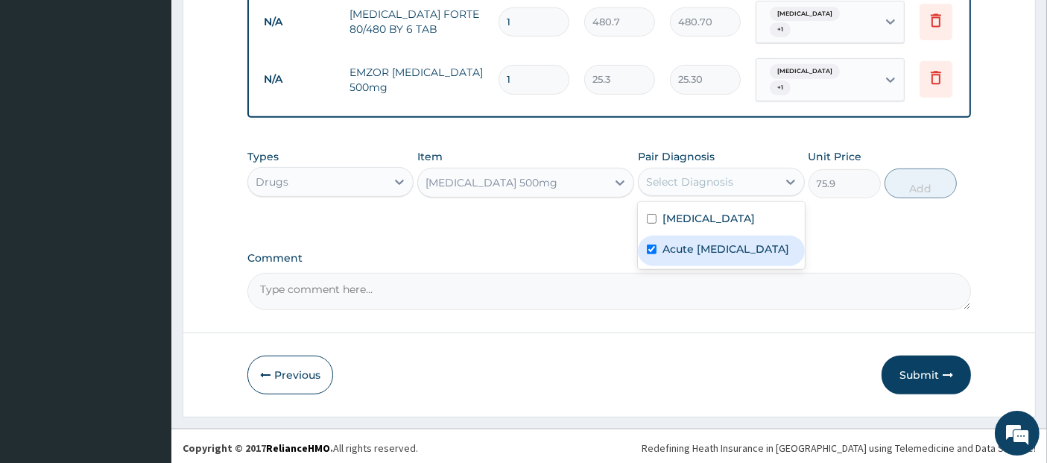
checkbox input "true"
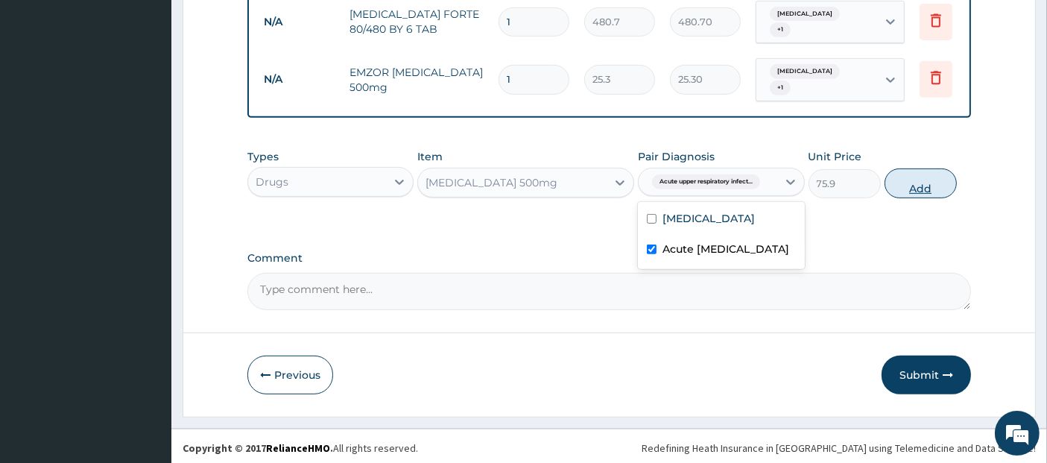
click at [934, 185] on button "Add" at bounding box center [920, 183] width 72 height 30
type input "0"
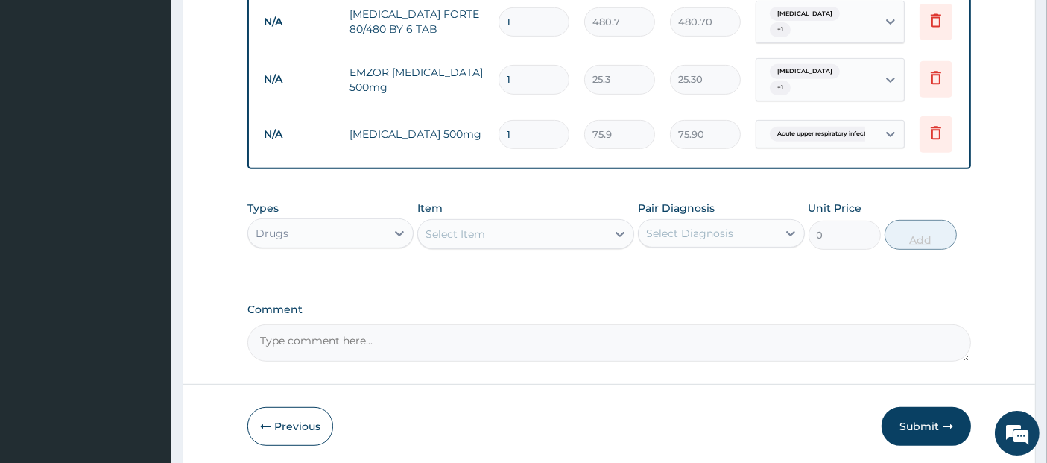
type input "15"
type input "1138.50"
type input "15"
click at [928, 424] on button "Submit" at bounding box center [925, 426] width 89 height 39
